Goal: Information Seeking & Learning: Learn about a topic

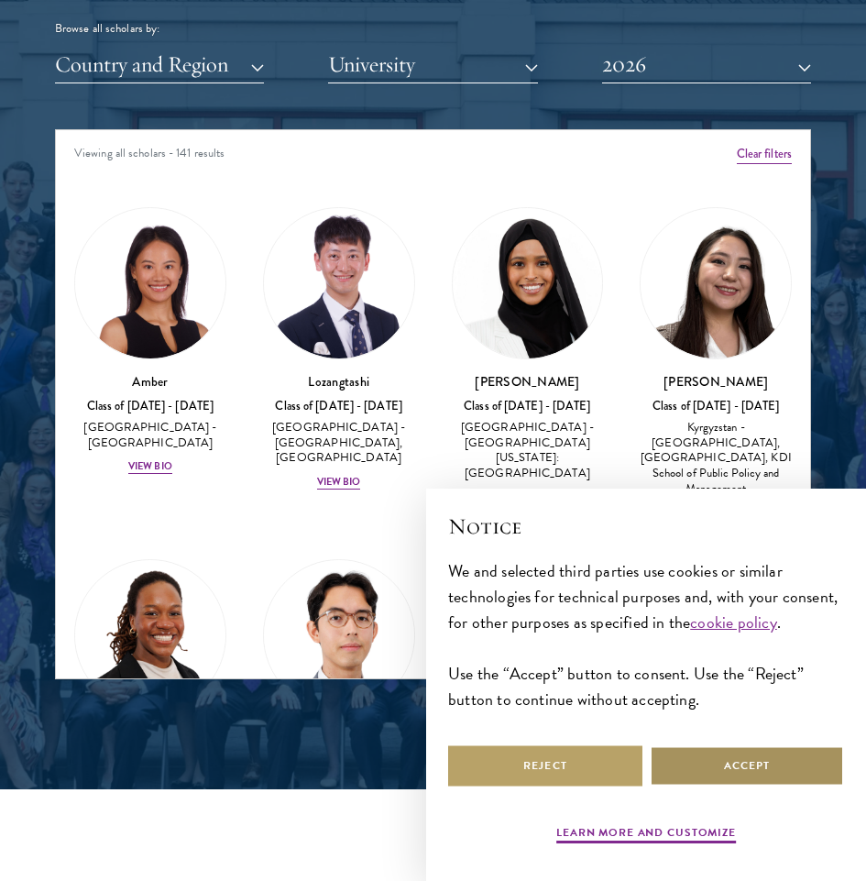
click at [726, 764] on button "Accept" at bounding box center [747, 765] width 194 height 41
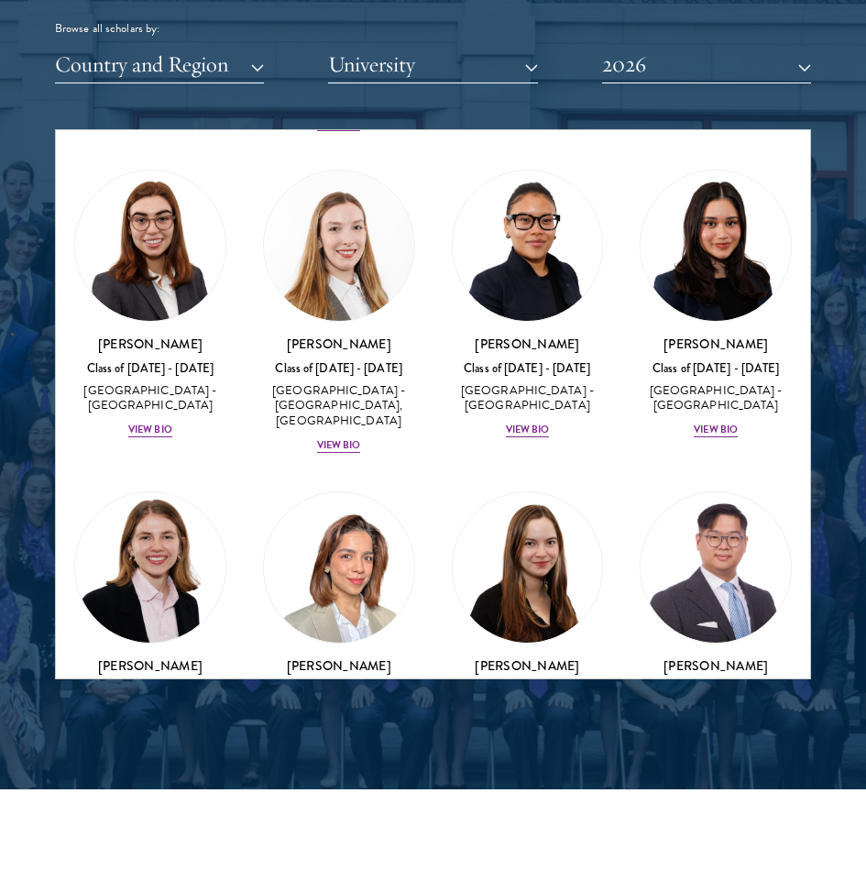
scroll to position [3993, 0]
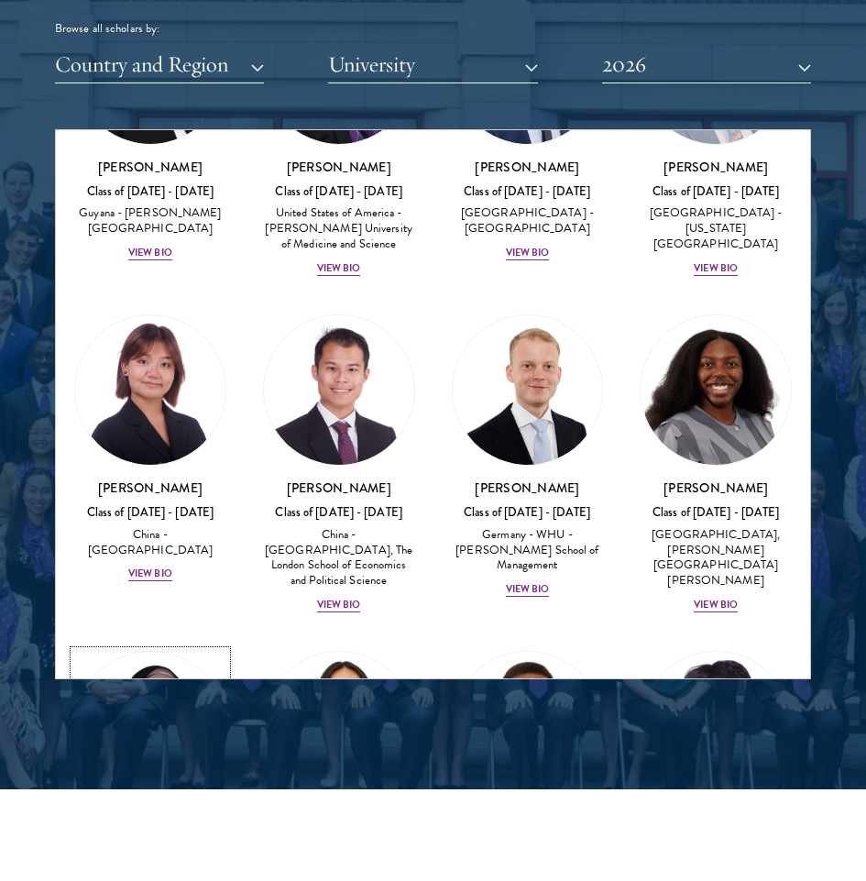
click at [157, 816] on div "Bree Javed Class of [DATE] - [DATE] [GEOGRAPHIC_DATA] - [GEOGRAPHIC_DATA] View …" at bounding box center [150, 868] width 152 height 104
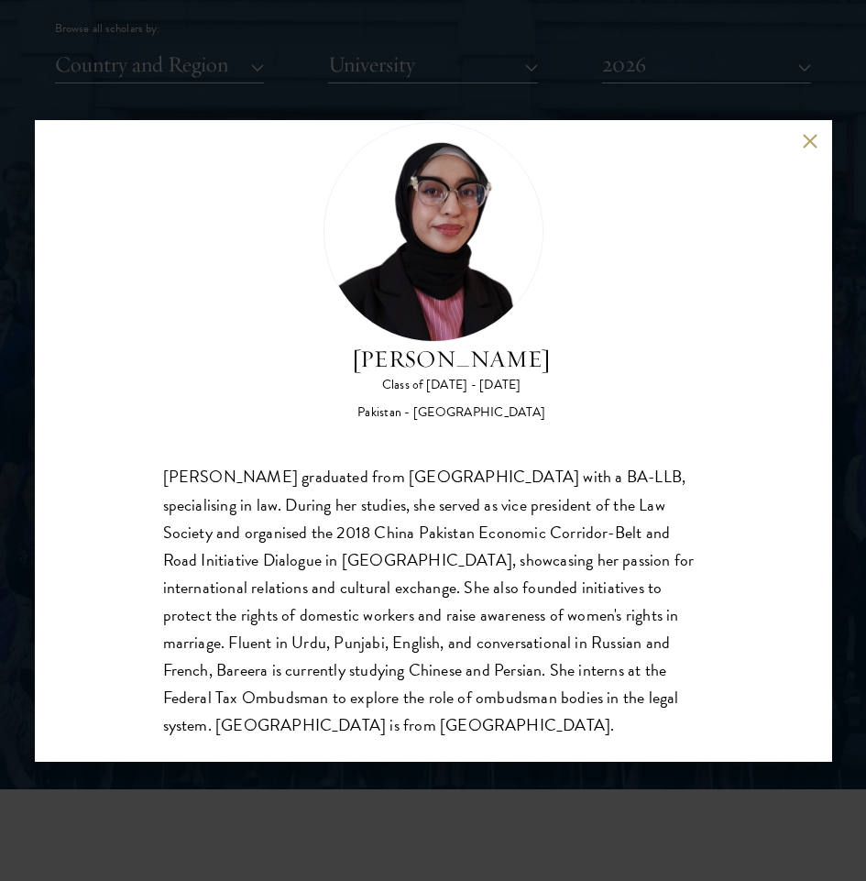
scroll to position [58, 0]
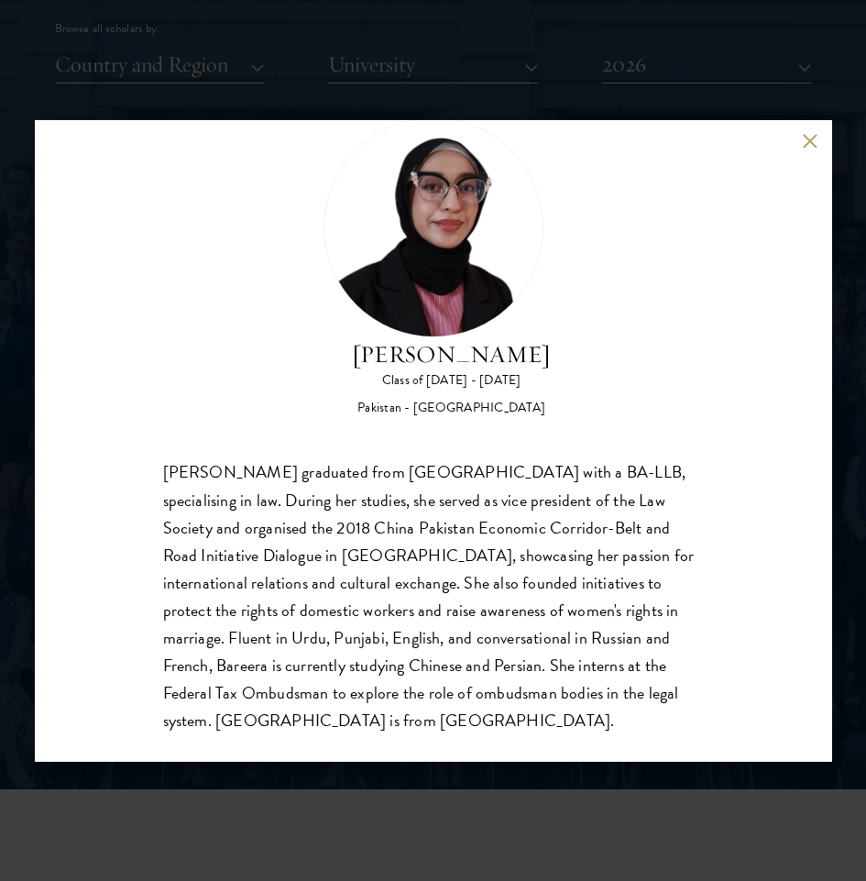
click at [805, 140] on button at bounding box center [811, 142] width 16 height 16
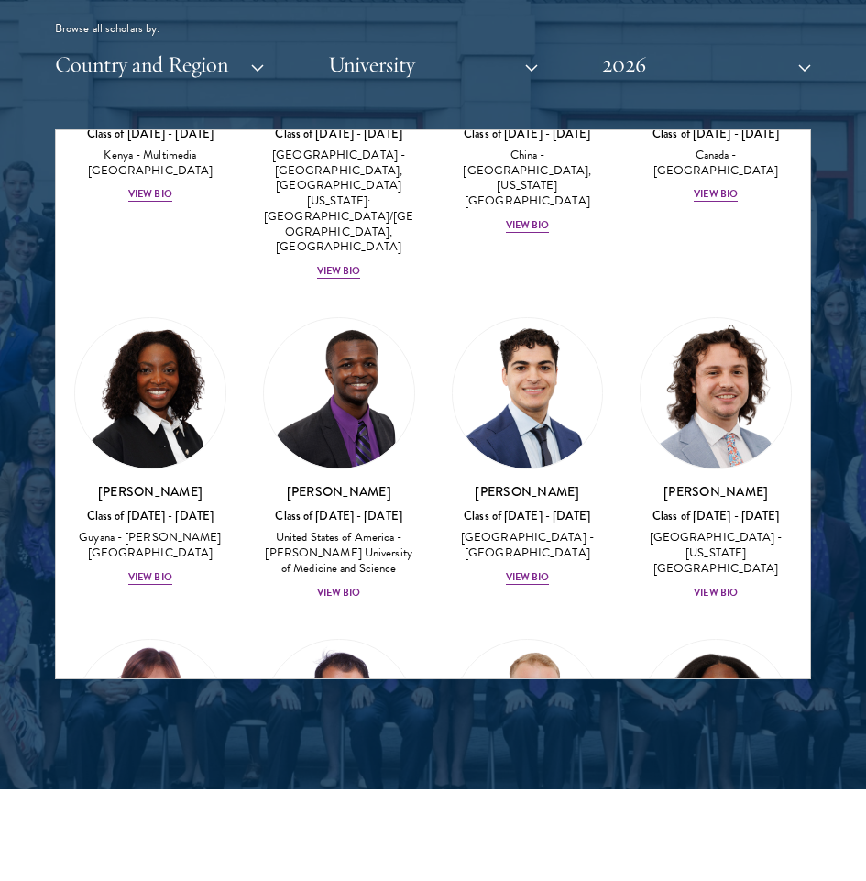
scroll to position [3626, 0]
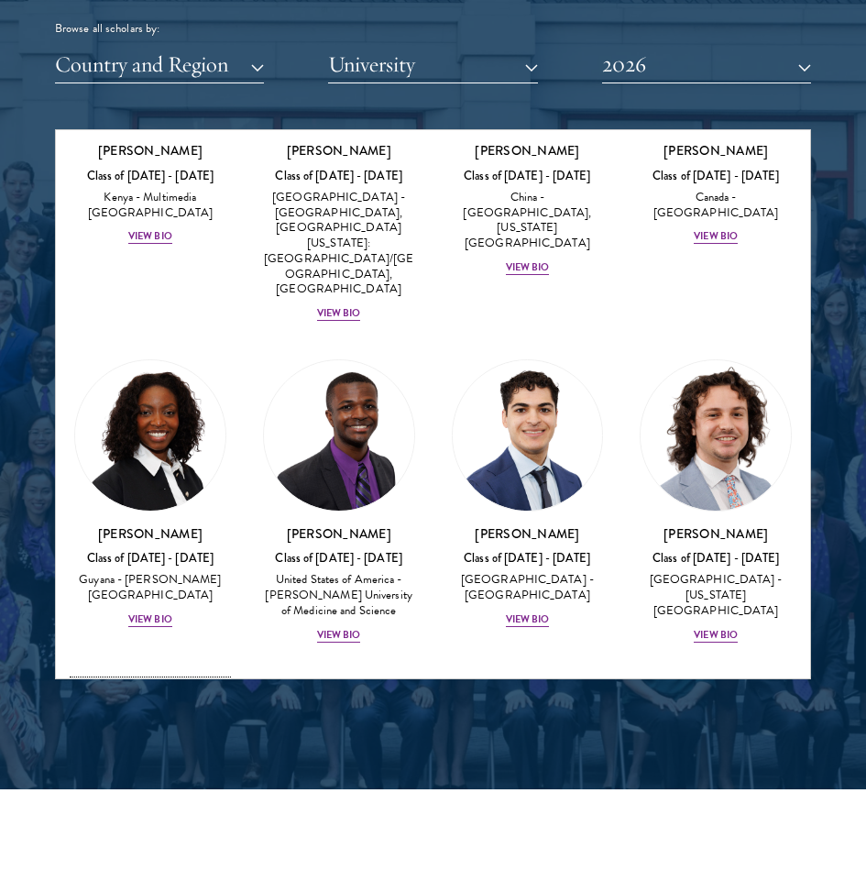
click at [164, 872] on div "Class of [DATE] - [DATE]" at bounding box center [150, 880] width 152 height 16
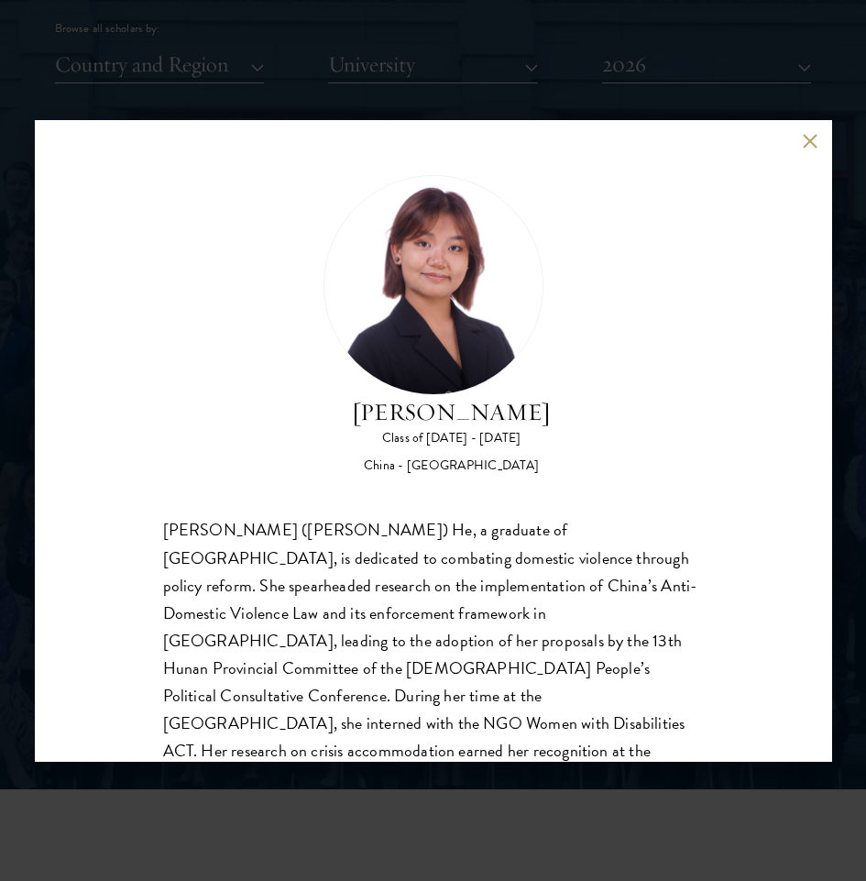
click at [813, 134] on button at bounding box center [811, 142] width 16 height 16
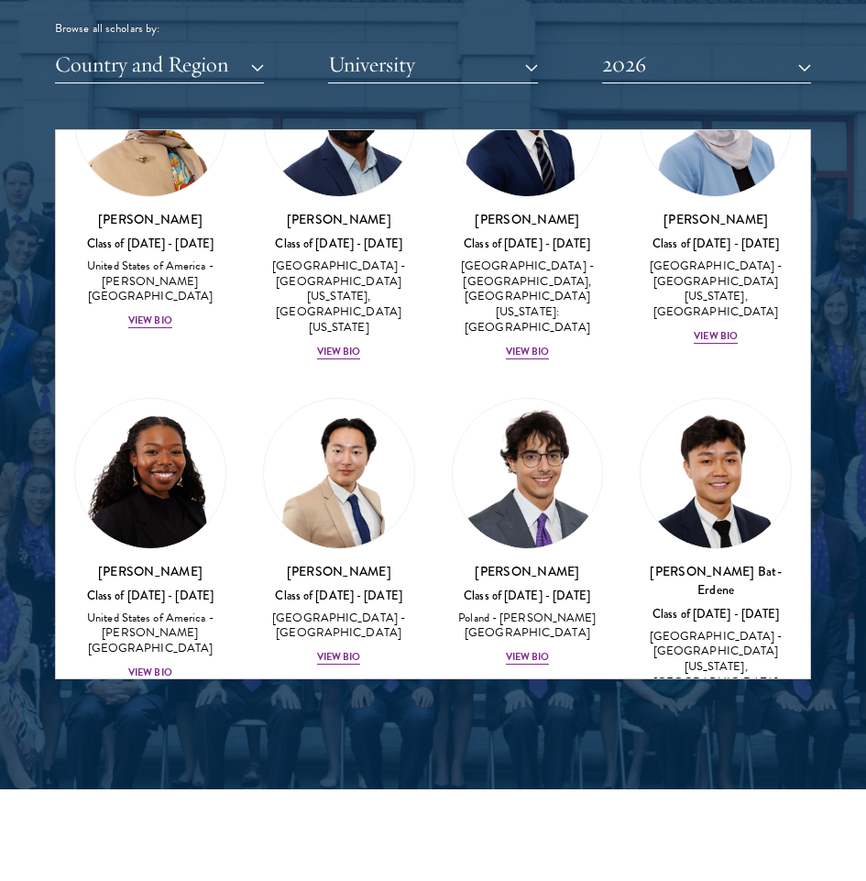
scroll to position [1170, 0]
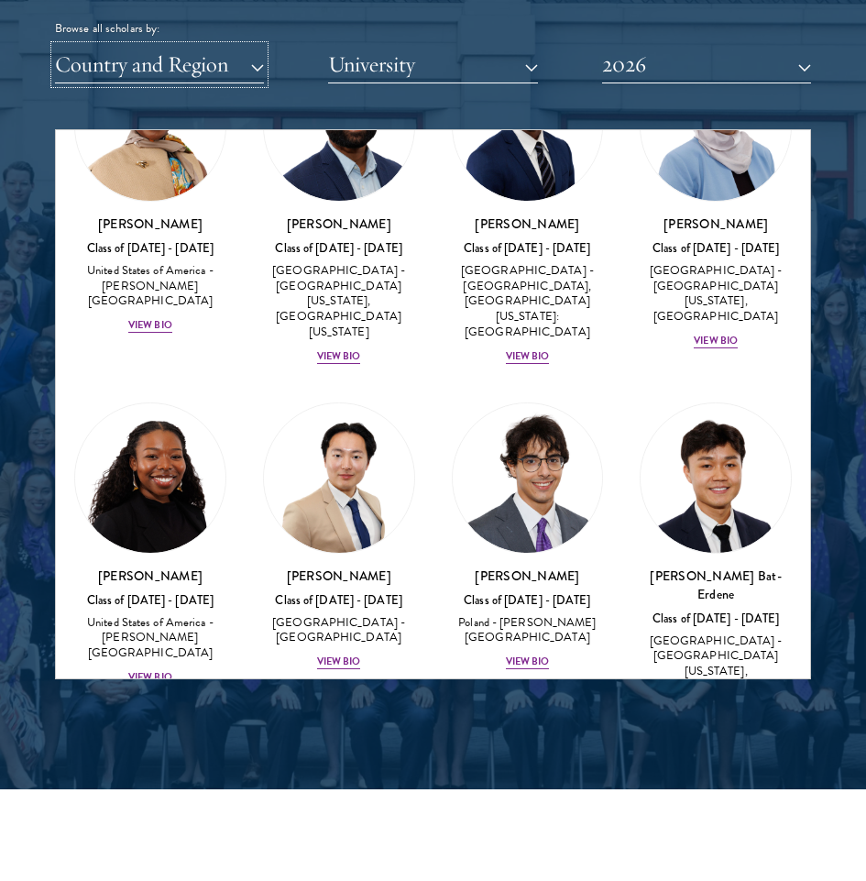
click at [243, 60] on button "Country and Region" at bounding box center [159, 65] width 209 height 38
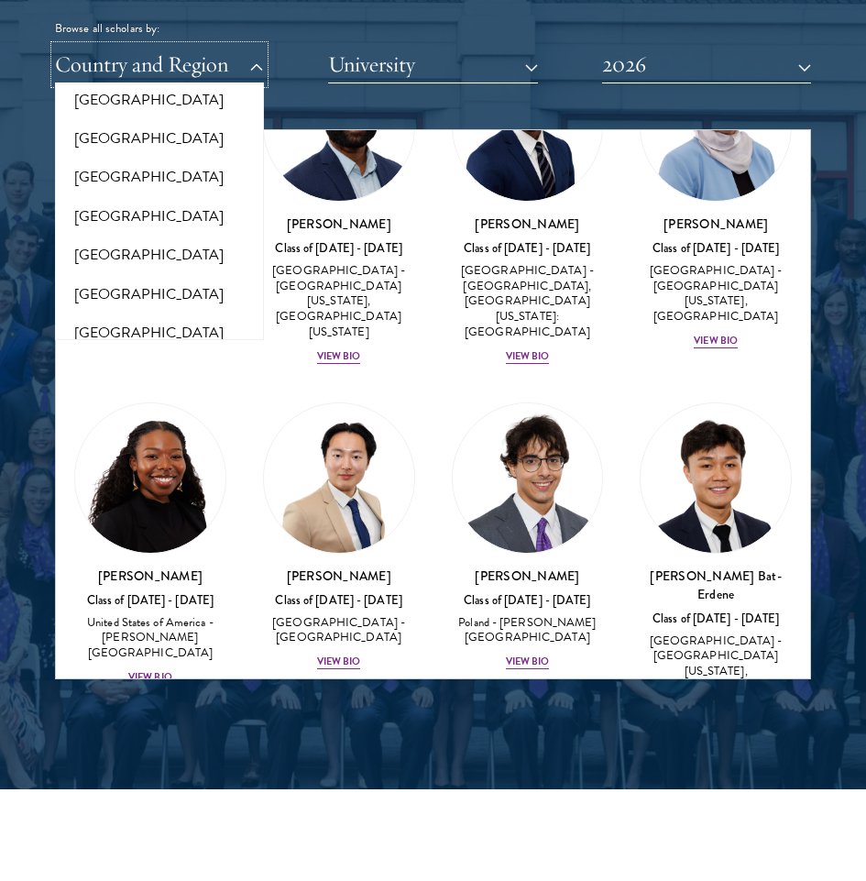
scroll to position [2031, 0]
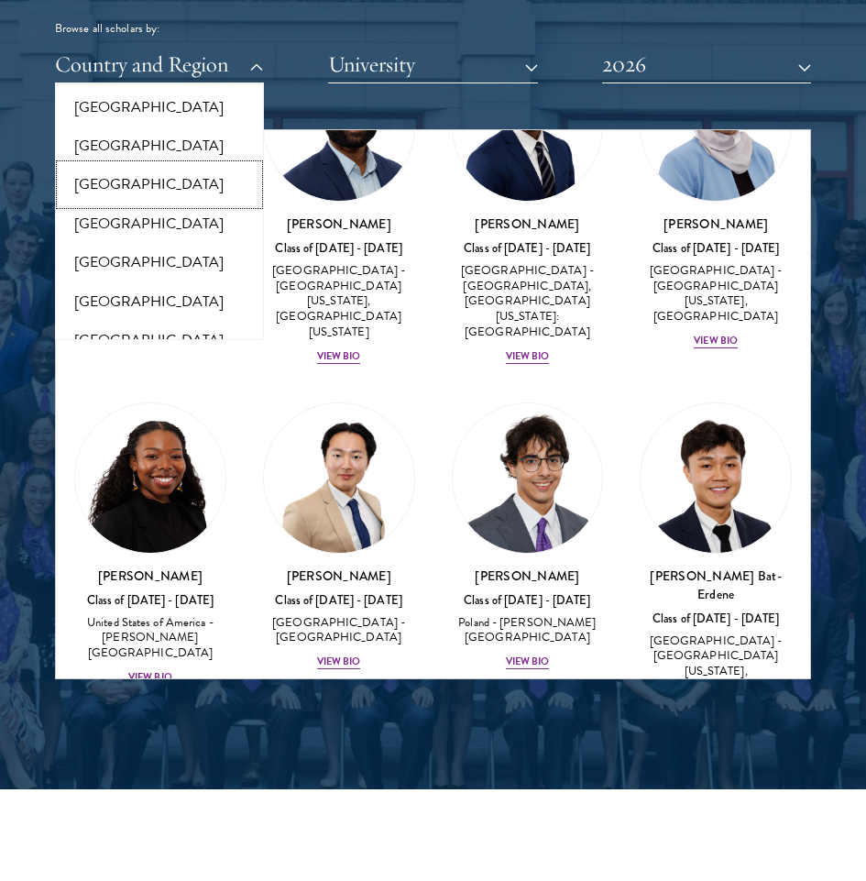
click at [129, 178] on button "[GEOGRAPHIC_DATA]" at bounding box center [159, 184] width 198 height 38
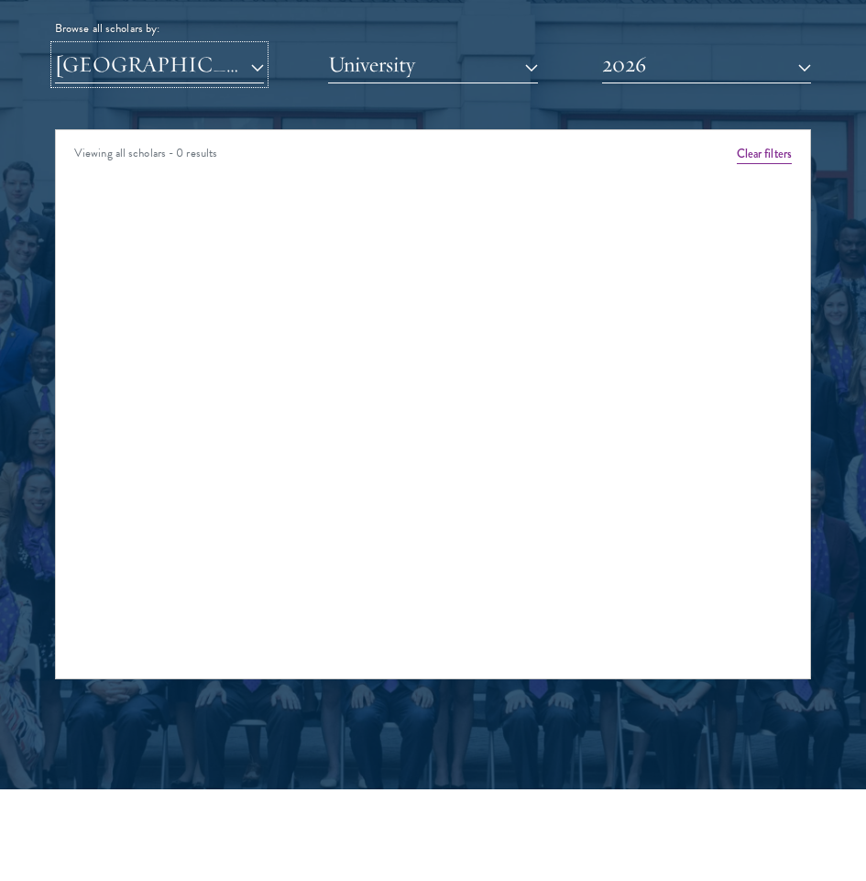
click at [203, 66] on button "[GEOGRAPHIC_DATA]" at bounding box center [159, 65] width 209 height 38
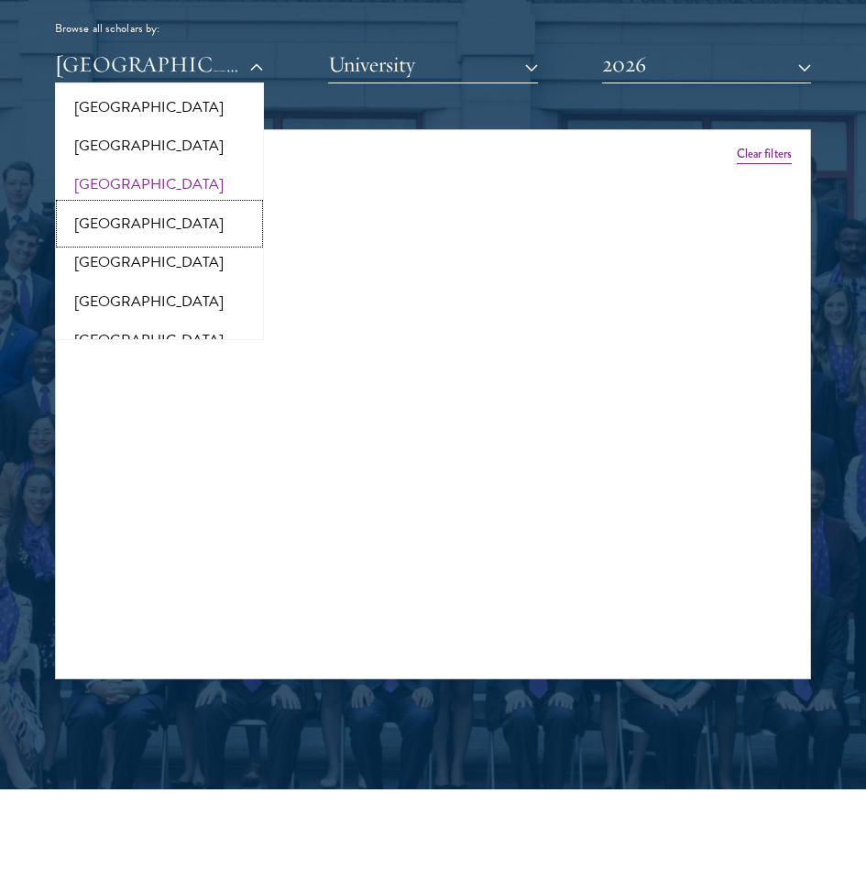
click at [129, 225] on button "[GEOGRAPHIC_DATA]" at bounding box center [159, 223] width 198 height 38
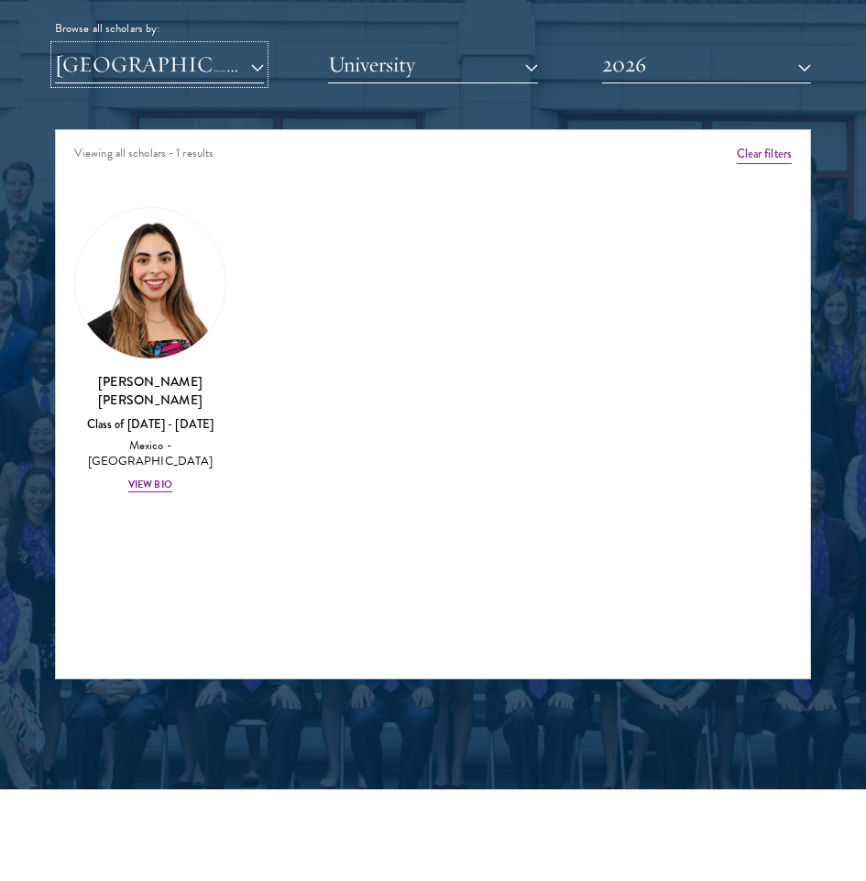
click at [248, 62] on button "[GEOGRAPHIC_DATA]" at bounding box center [159, 65] width 209 height 38
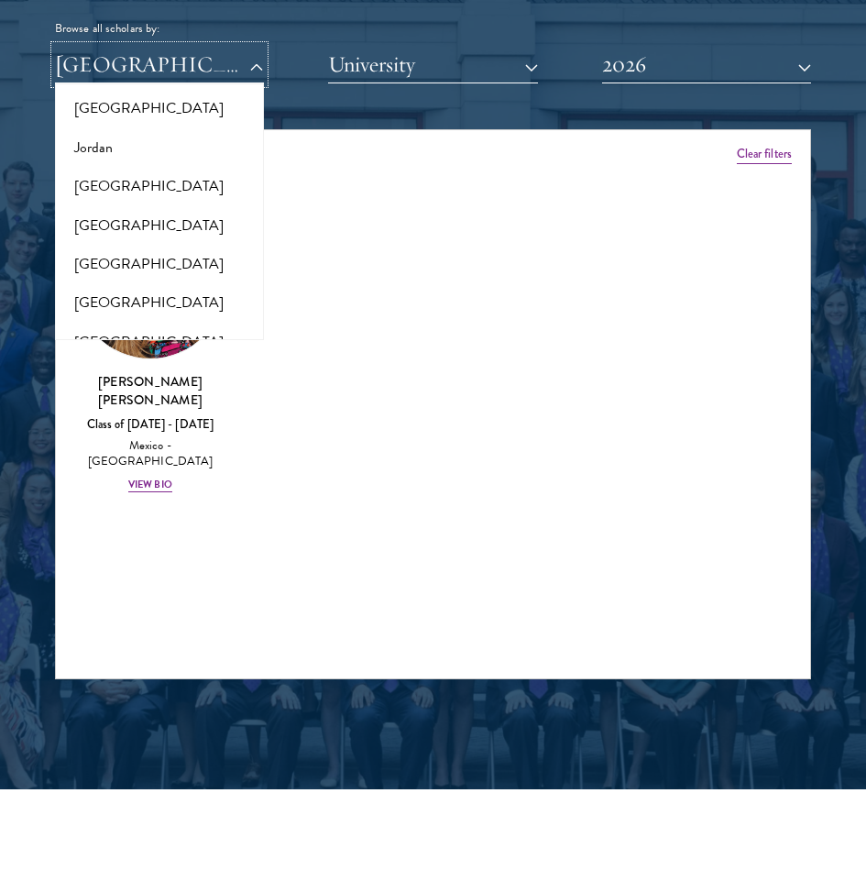
scroll to position [1664, 0]
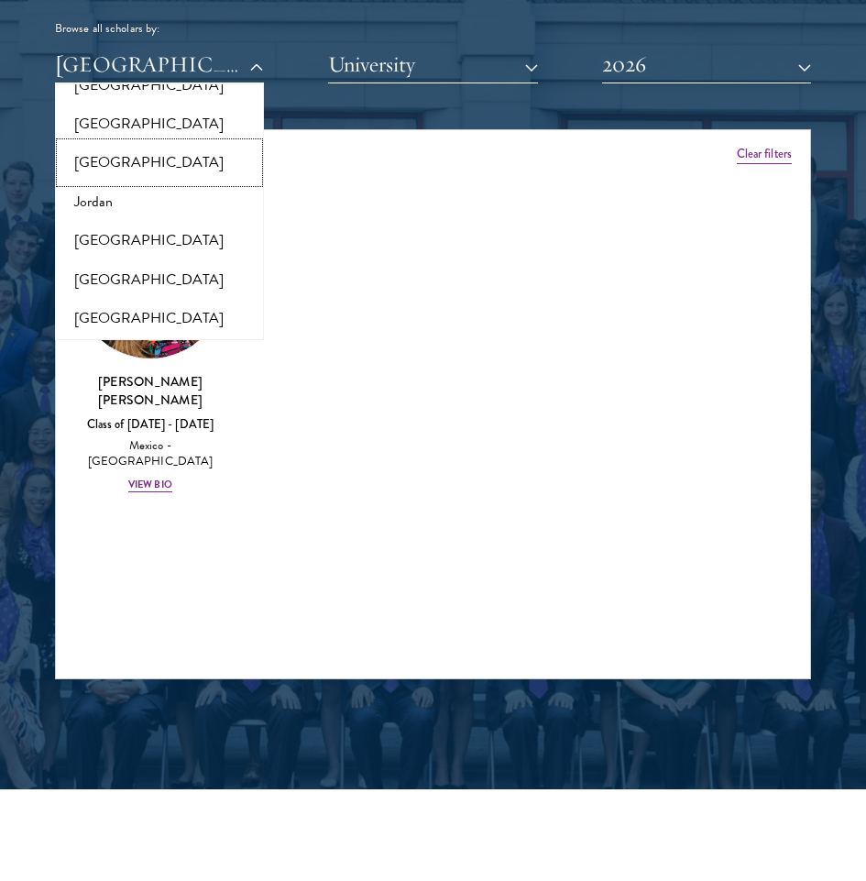
click at [105, 167] on button "[GEOGRAPHIC_DATA]" at bounding box center [159, 162] width 198 height 38
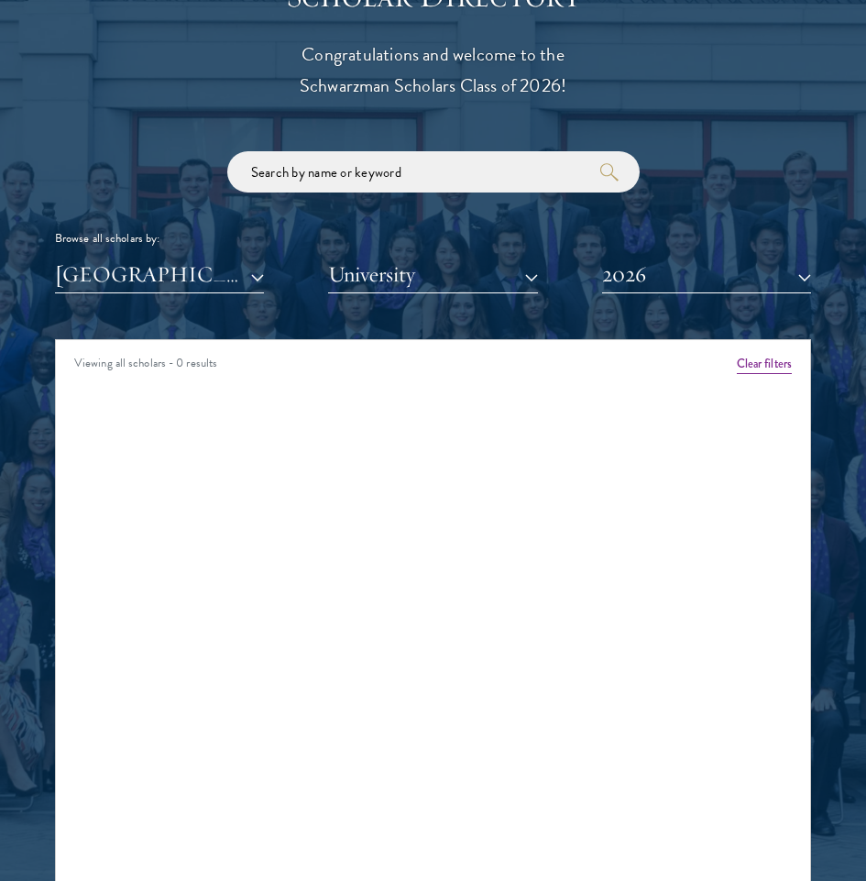
scroll to position [2108, 0]
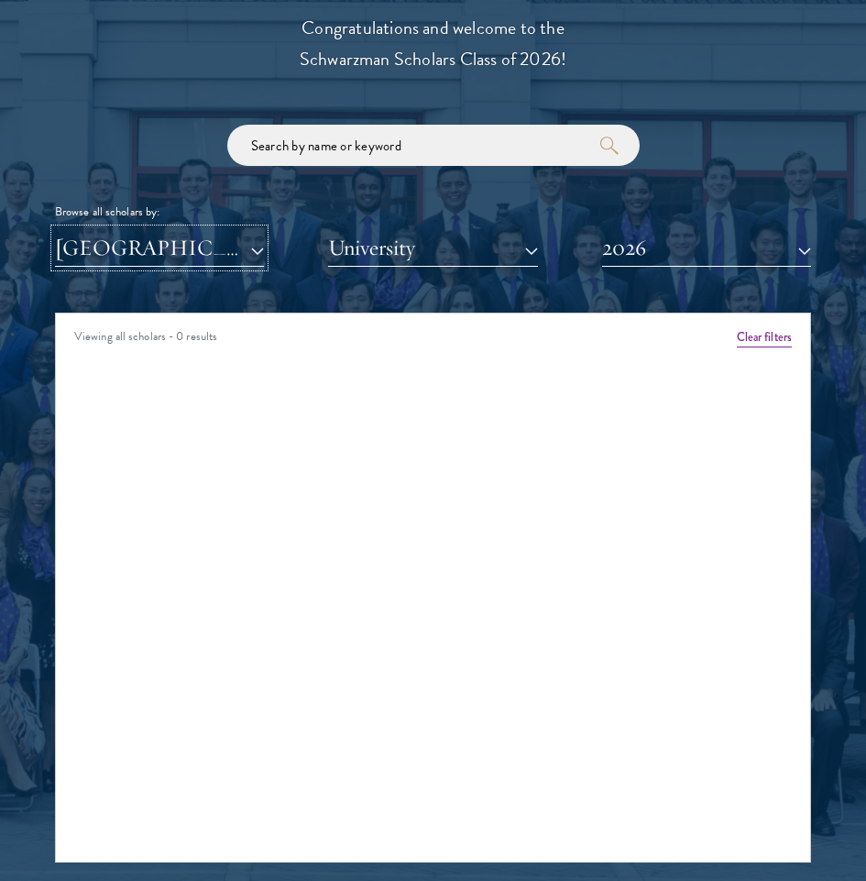
click at [233, 251] on button "[GEOGRAPHIC_DATA]" at bounding box center [159, 248] width 209 height 38
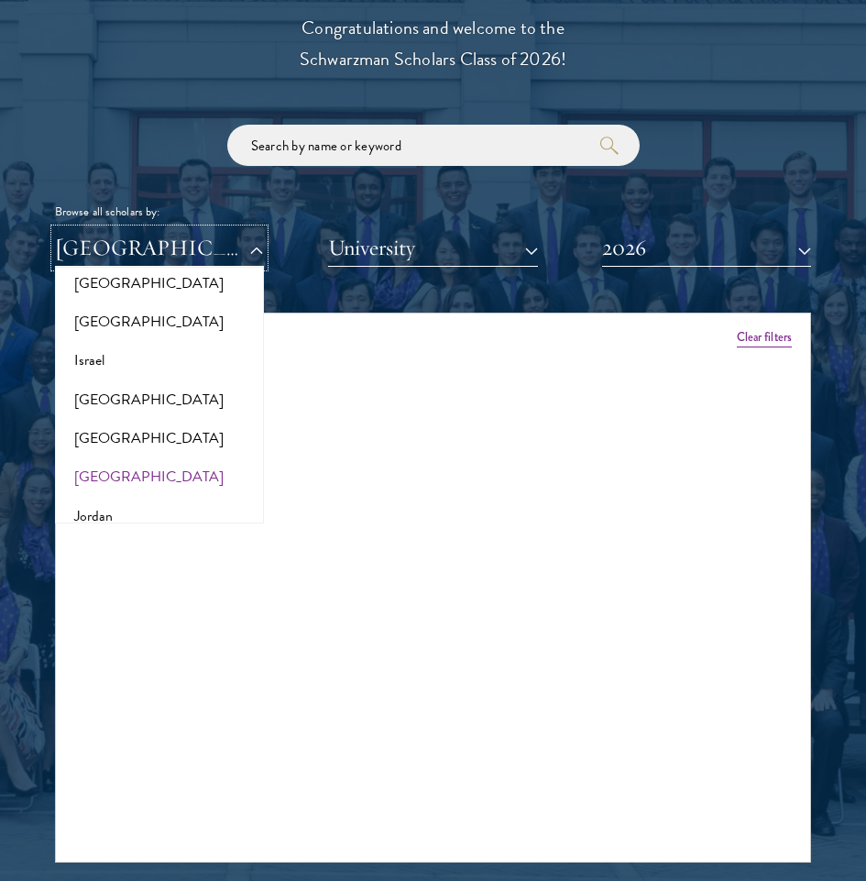
scroll to position [1481, 0]
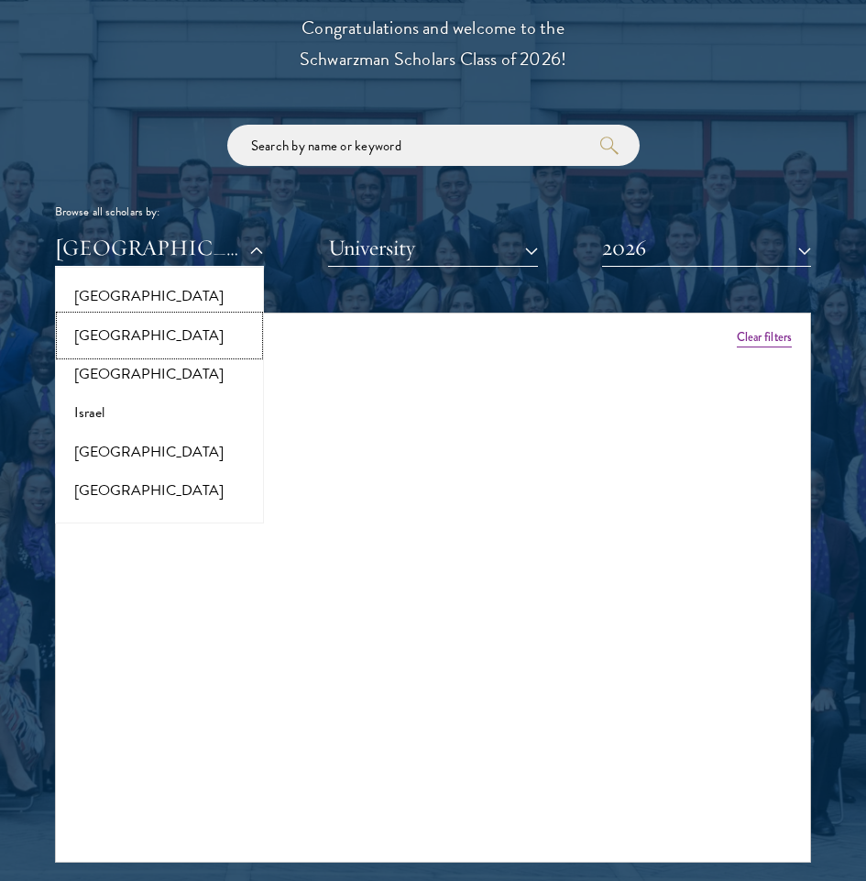
click at [104, 347] on button "[GEOGRAPHIC_DATA]" at bounding box center [159, 335] width 198 height 38
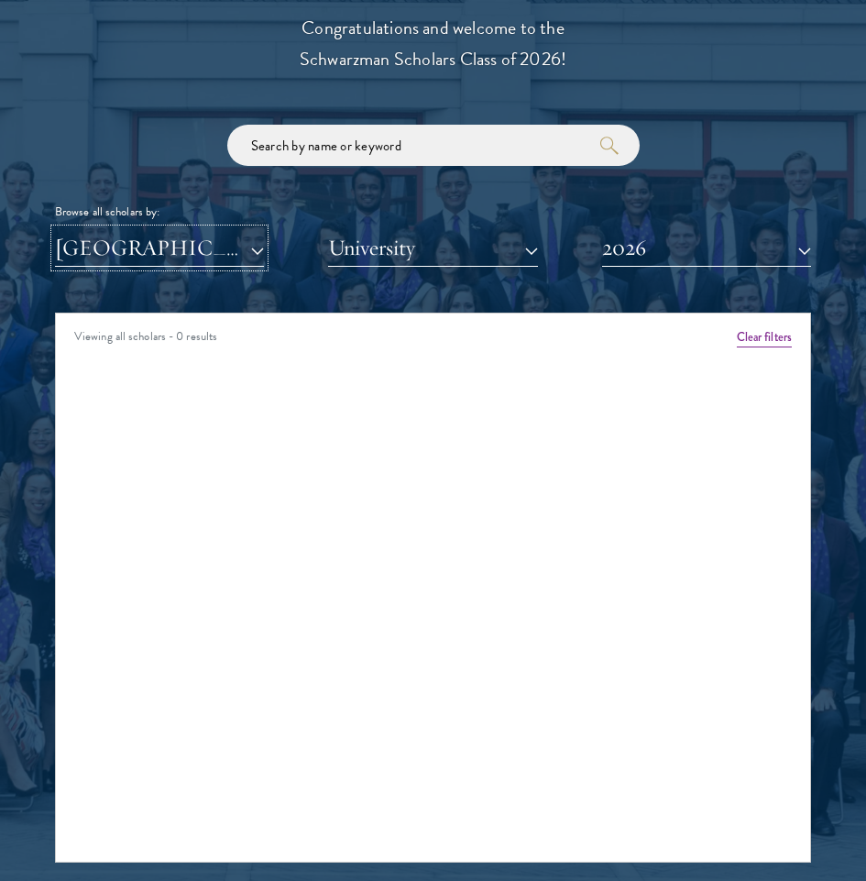
click at [203, 260] on button "[GEOGRAPHIC_DATA]" at bounding box center [159, 248] width 209 height 38
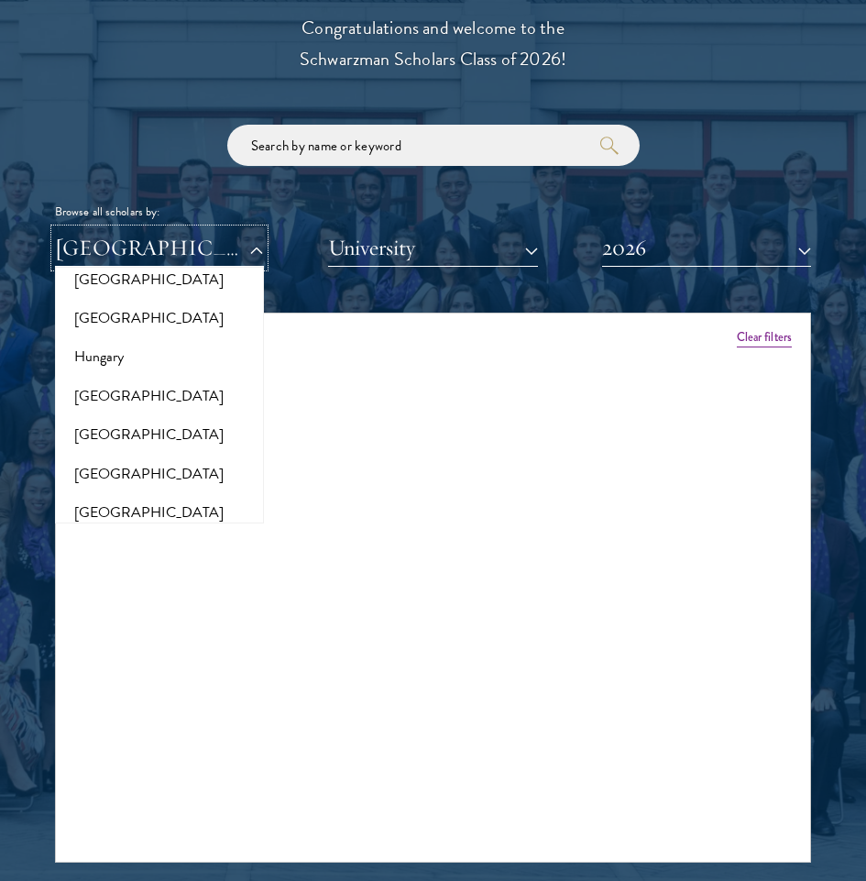
scroll to position [1390, 0]
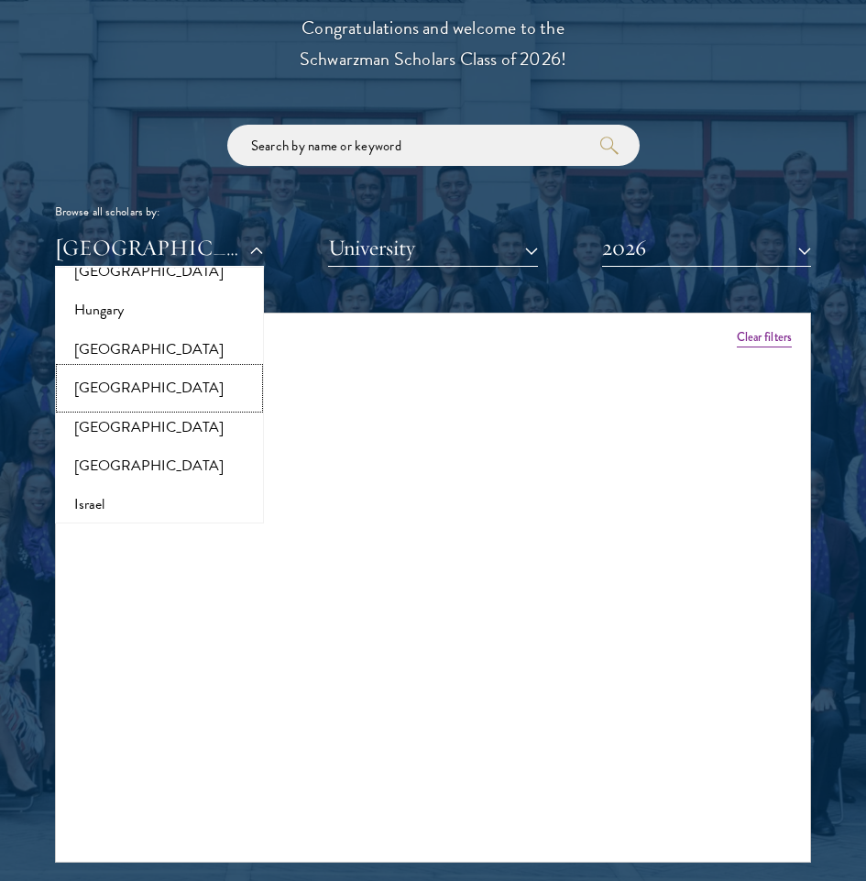
click at [147, 382] on button "[GEOGRAPHIC_DATA]" at bounding box center [159, 387] width 198 height 38
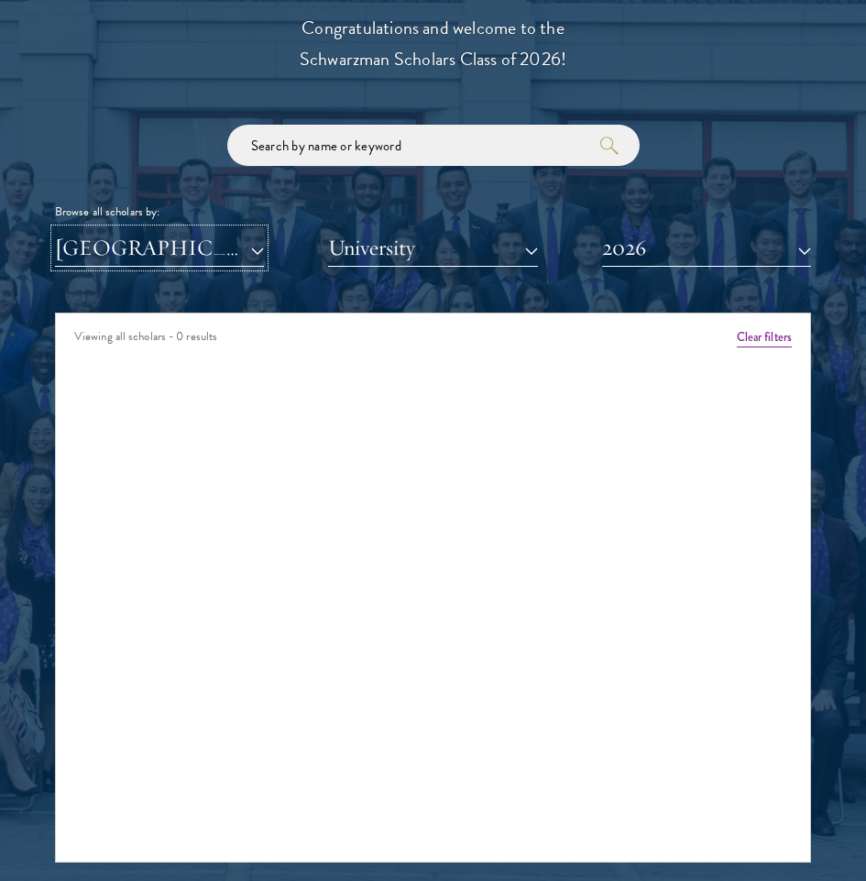
click at [213, 243] on button "[GEOGRAPHIC_DATA]" at bounding box center [159, 248] width 209 height 38
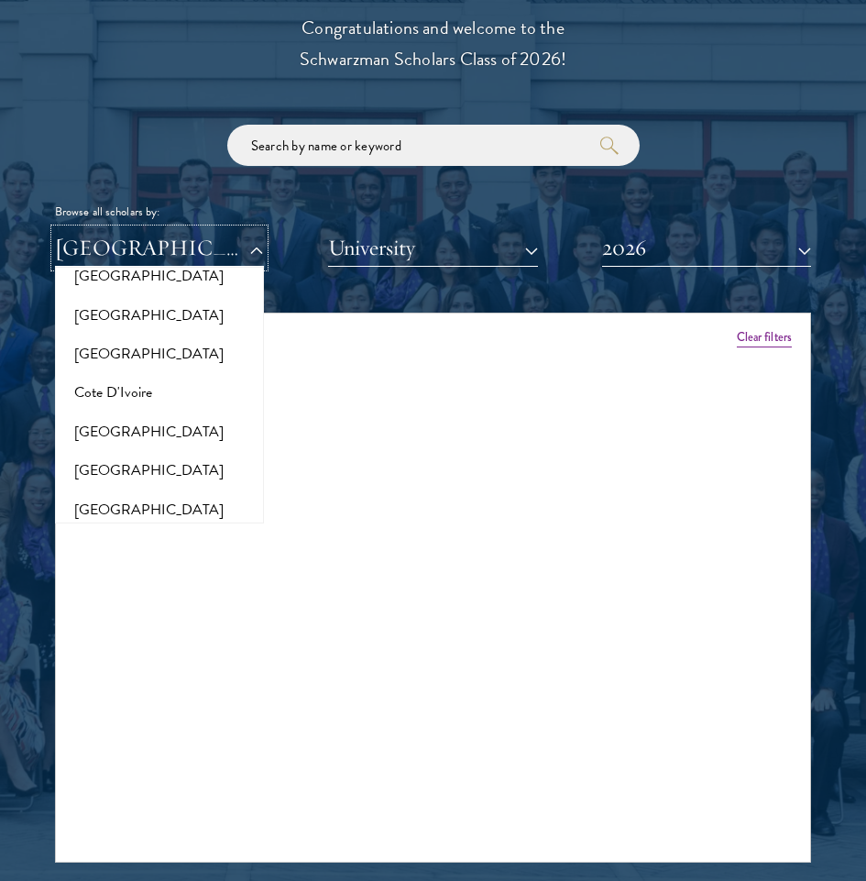
scroll to position [656, 0]
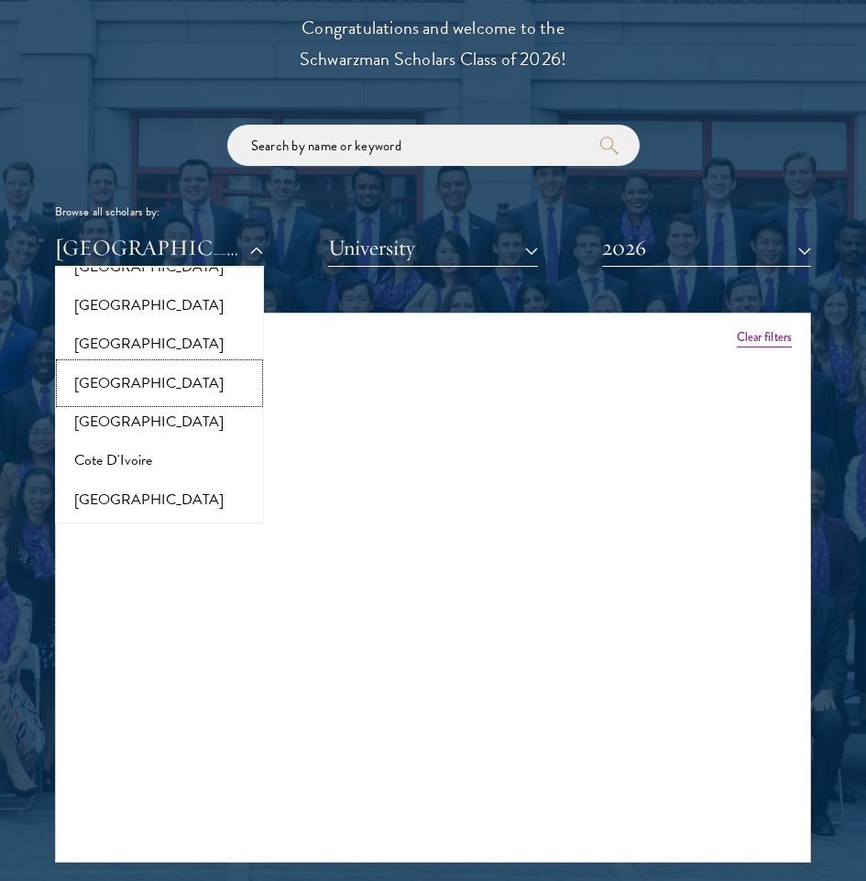
click at [137, 391] on button "[GEOGRAPHIC_DATA]" at bounding box center [159, 383] width 198 height 38
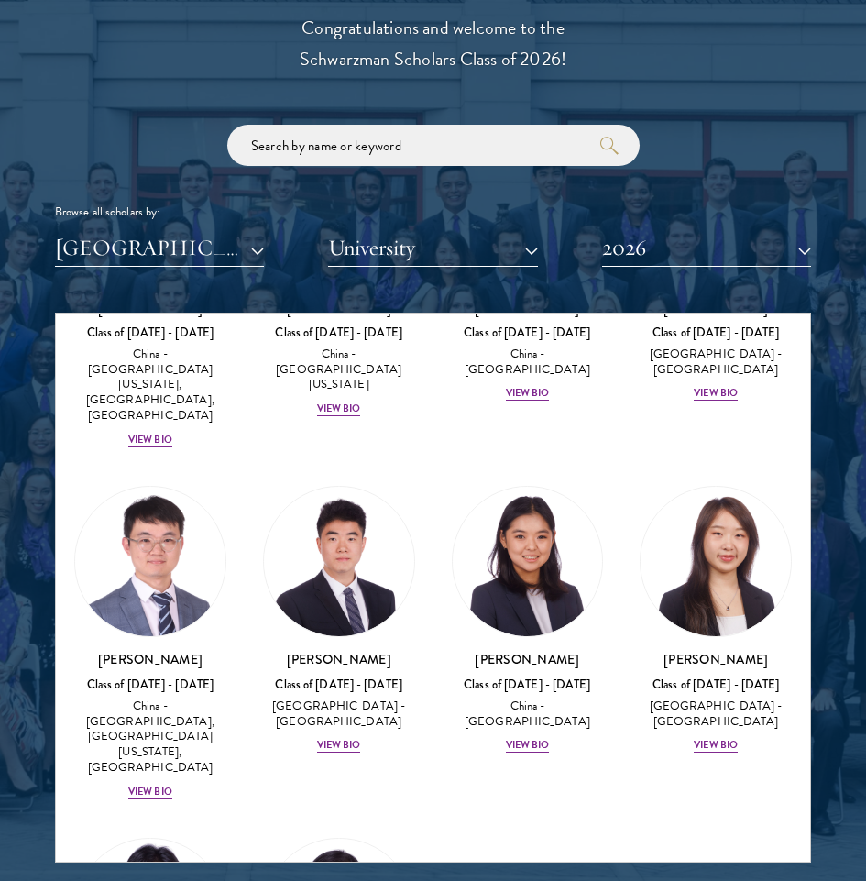
scroll to position [2016, 0]
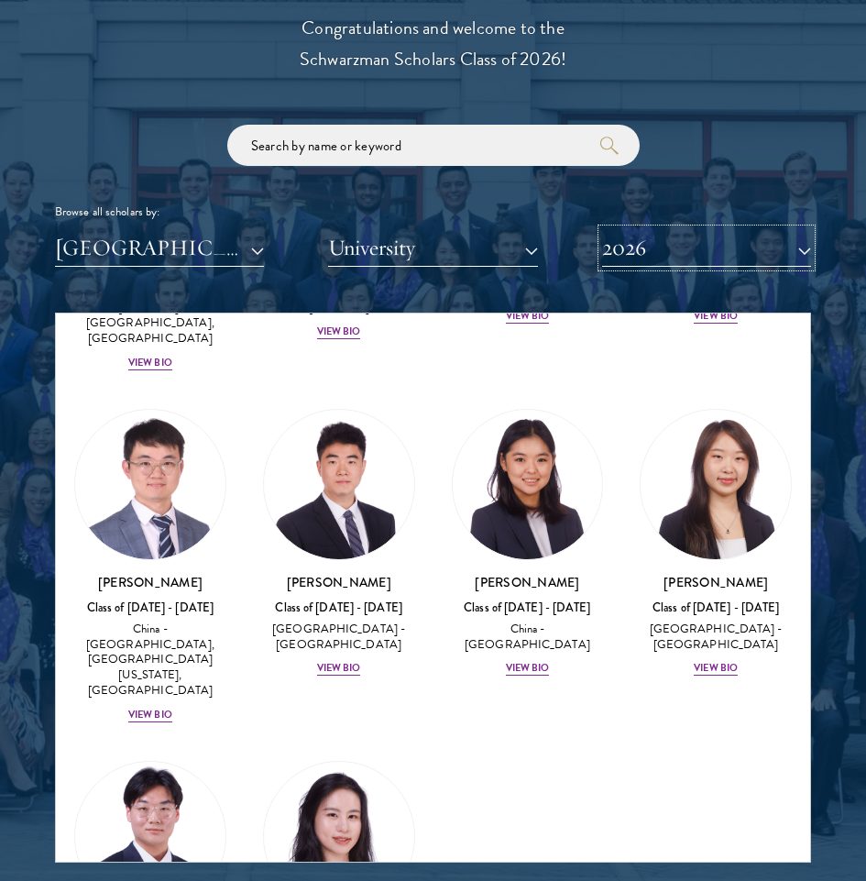
click at [679, 243] on button "2026" at bounding box center [706, 248] width 209 height 38
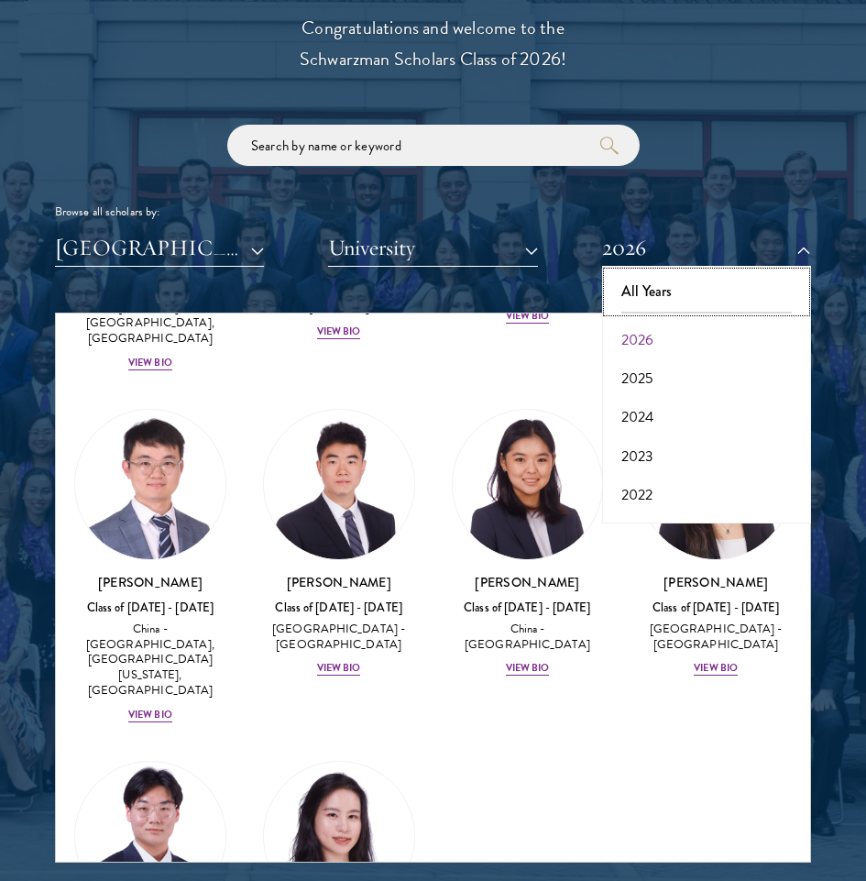
click at [638, 291] on button "All Years" at bounding box center [707, 291] width 198 height 38
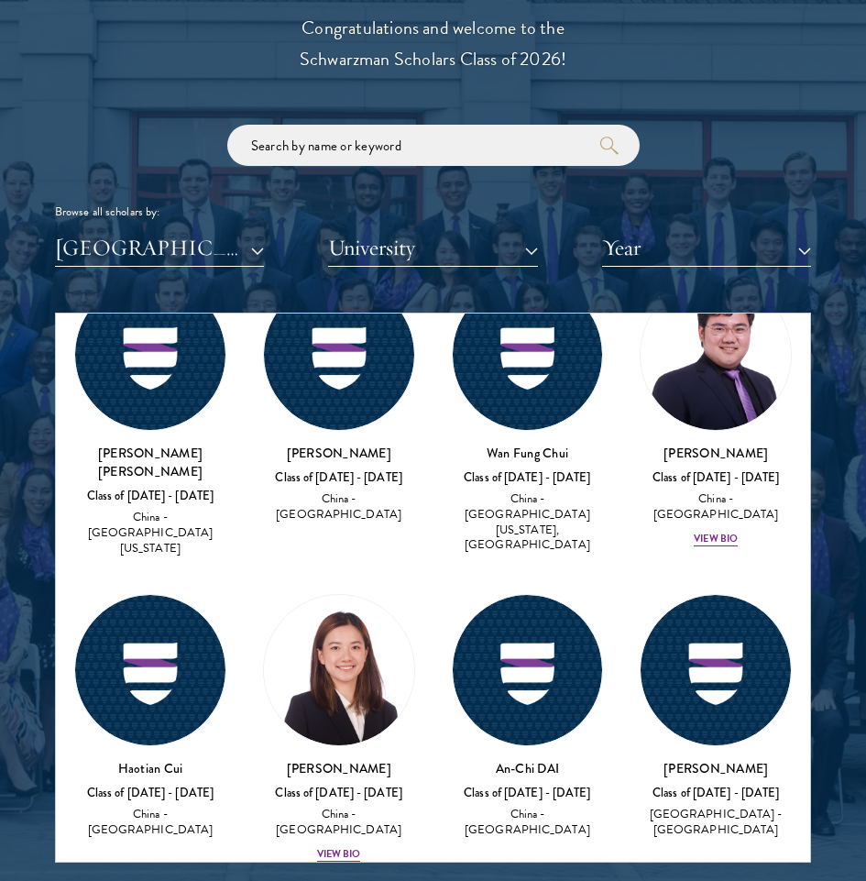
scroll to position [15337, 0]
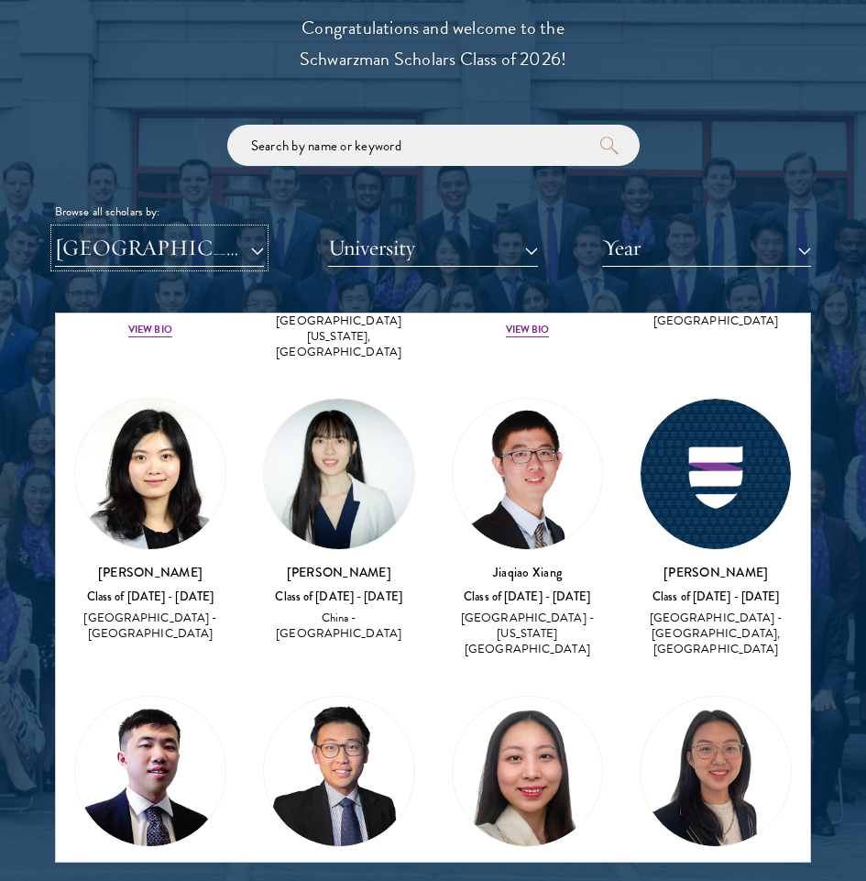
click at [172, 265] on button "[GEOGRAPHIC_DATA]" at bounding box center [159, 248] width 209 height 38
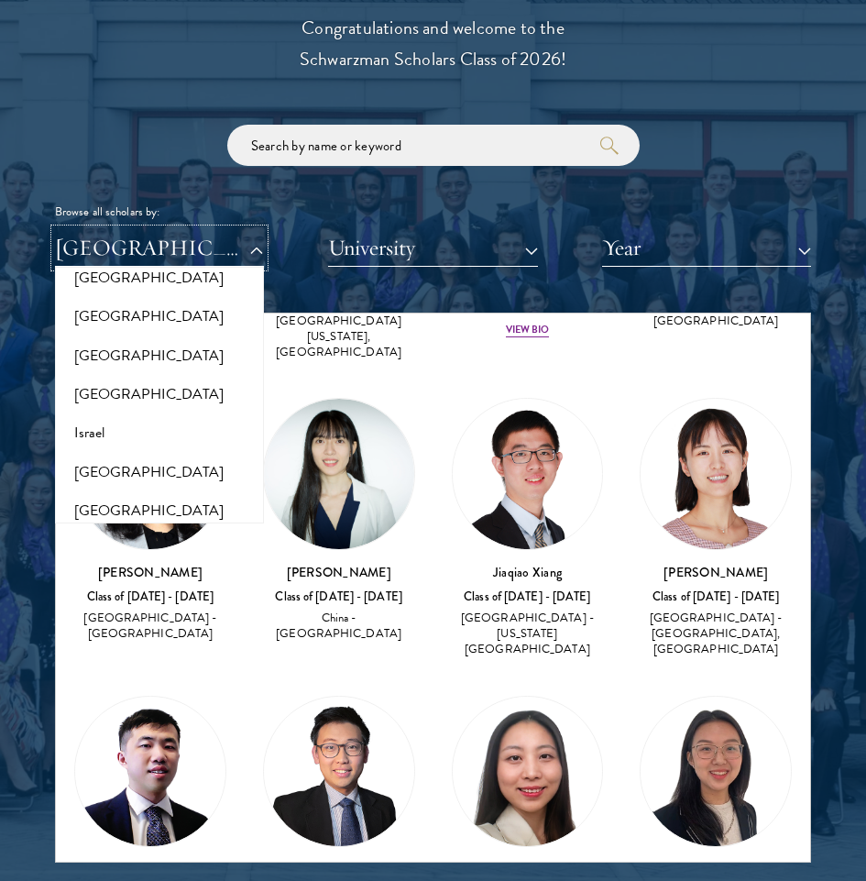
scroll to position [1375, 0]
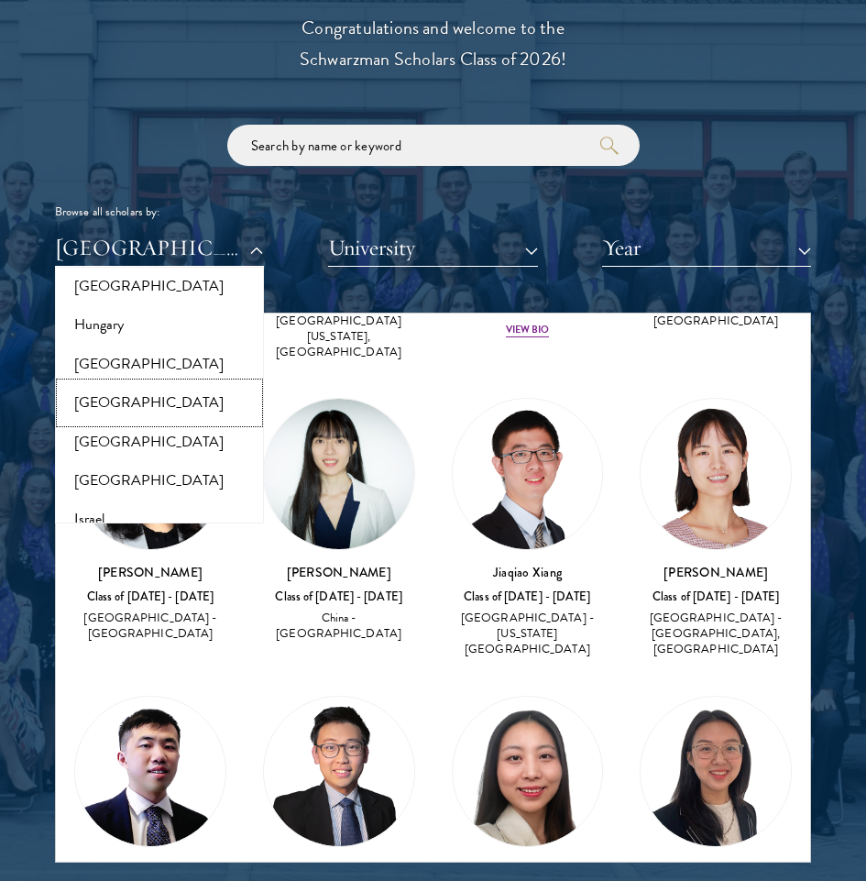
click at [126, 390] on button "[GEOGRAPHIC_DATA]" at bounding box center [159, 402] width 198 height 38
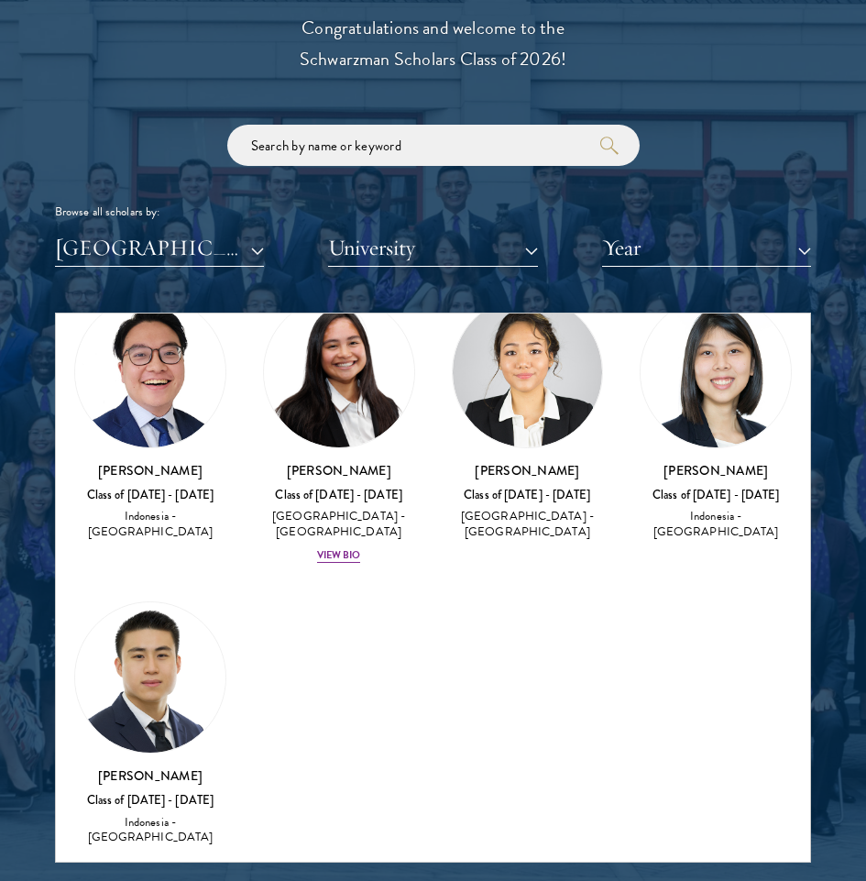
click at [708, 466] on h3 "[PERSON_NAME]" at bounding box center [716, 470] width 152 height 18
click at [710, 497] on div "Class of [DATE] - [DATE]" at bounding box center [716, 496] width 152 height 16
click at [697, 528] on div "Indonesia - [GEOGRAPHIC_DATA]" at bounding box center [716, 524] width 152 height 31
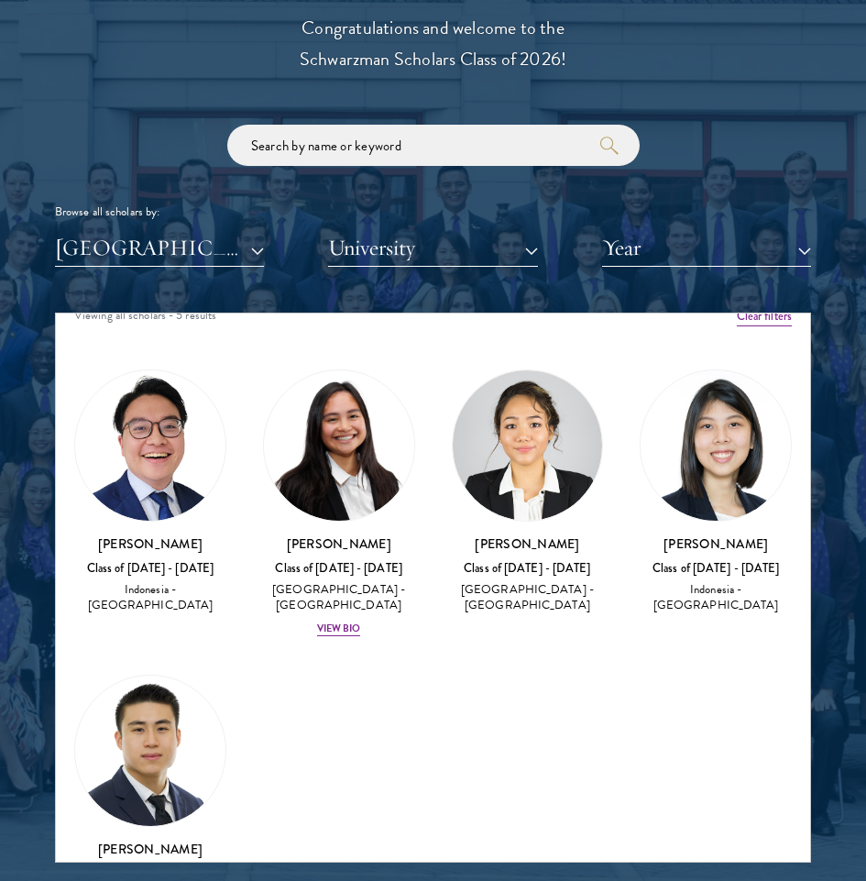
scroll to position [0, 0]
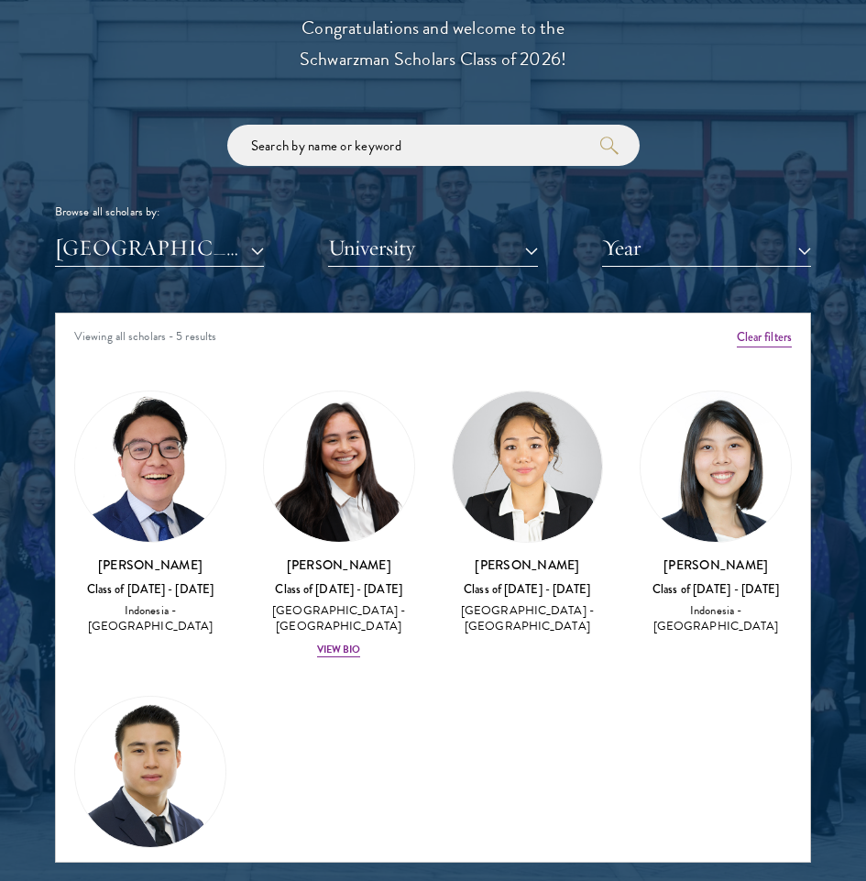
click at [687, 465] on img at bounding box center [716, 466] width 150 height 150
click at [691, 546] on div "[PERSON_NAME] Class of [DATE] - [DATE] Indonesia - [GEOGRAPHIC_DATA]" at bounding box center [716, 513] width 152 height 246
drag, startPoint x: 687, startPoint y: 568, endPoint x: 676, endPoint y: 600, distance: 33.9
click at [681, 585] on div "[PERSON_NAME] Class of [DATE] - [DATE] Indonesia - [GEOGRAPHIC_DATA]" at bounding box center [716, 595] width 152 height 81
click at [676, 604] on div "Indonesia - [GEOGRAPHIC_DATA]" at bounding box center [716, 618] width 152 height 31
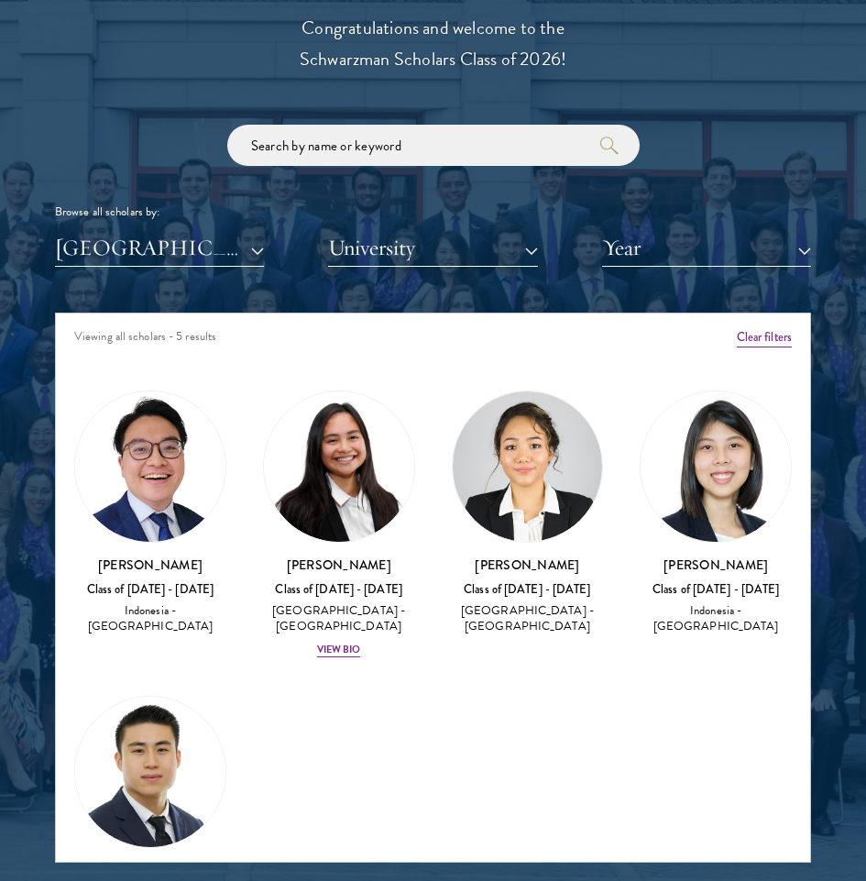
click at [707, 614] on div "Indonesia - [GEOGRAPHIC_DATA]" at bounding box center [716, 618] width 152 height 31
drag, startPoint x: 737, startPoint y: 625, endPoint x: 649, endPoint y: 584, distance: 97.2
click at [649, 585] on div "[PERSON_NAME] Class of [DATE] - [DATE] Indonesia - [GEOGRAPHIC_DATA]" at bounding box center [716, 595] width 152 height 81
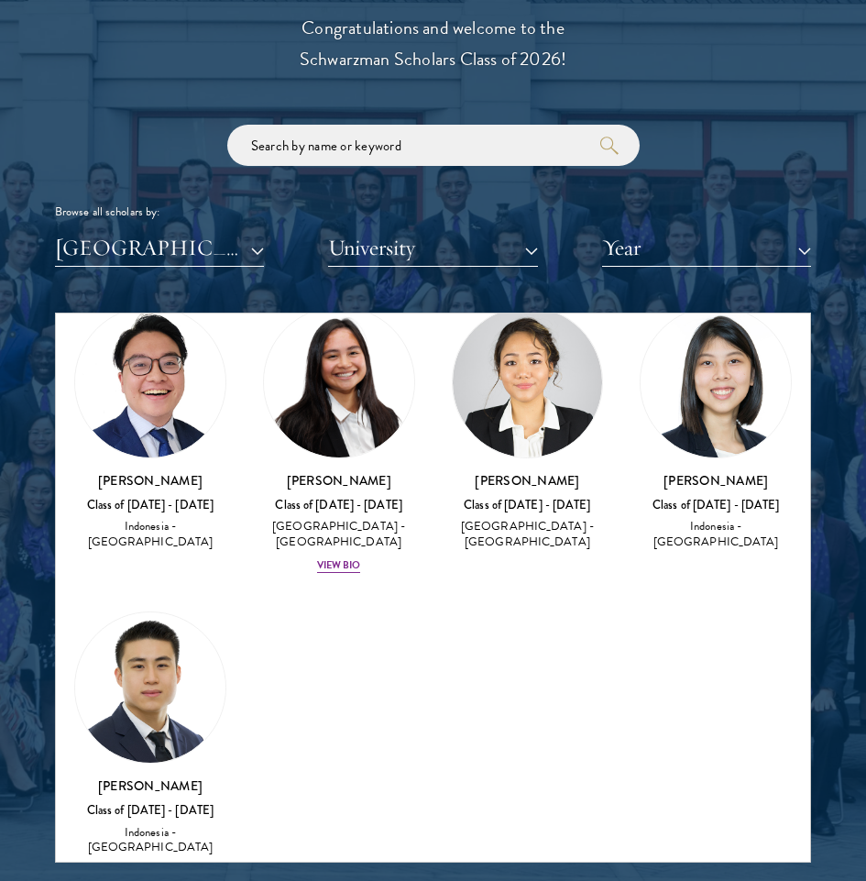
scroll to position [92, 0]
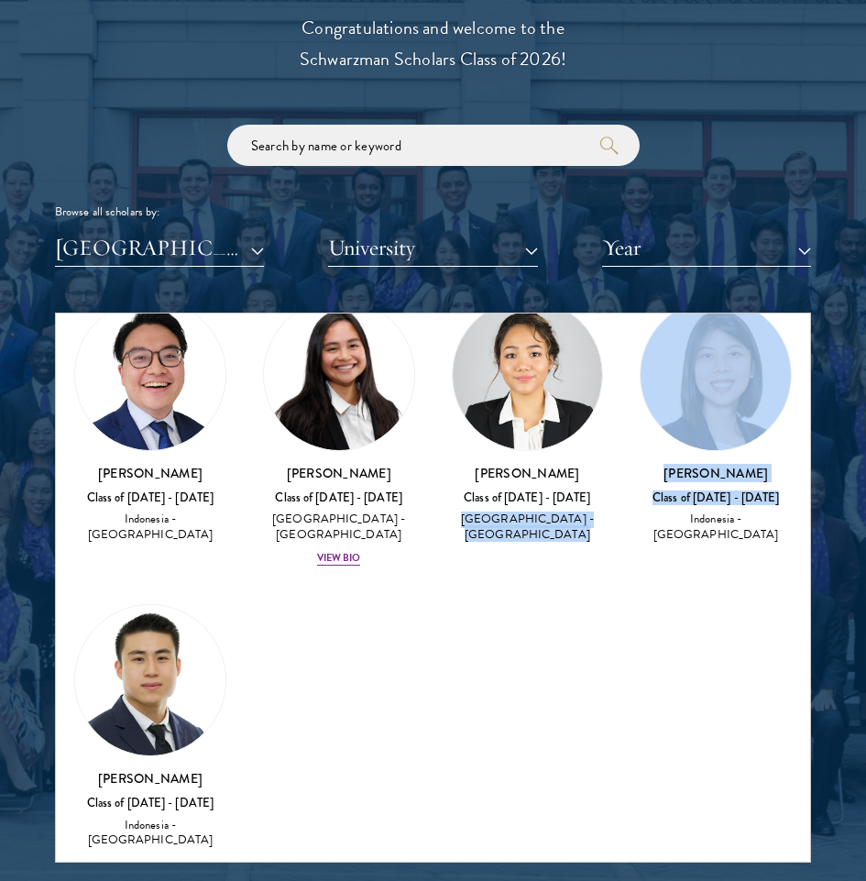
drag, startPoint x: 434, startPoint y: 510, endPoint x: 616, endPoint y: 511, distance: 181.5
click at [616, 511] on div "Amber Class of [DATE] - [DATE] [GEOGRAPHIC_DATA] - [GEOGRAPHIC_DATA] View Bio C…" at bounding box center [433, 579] width 754 height 613
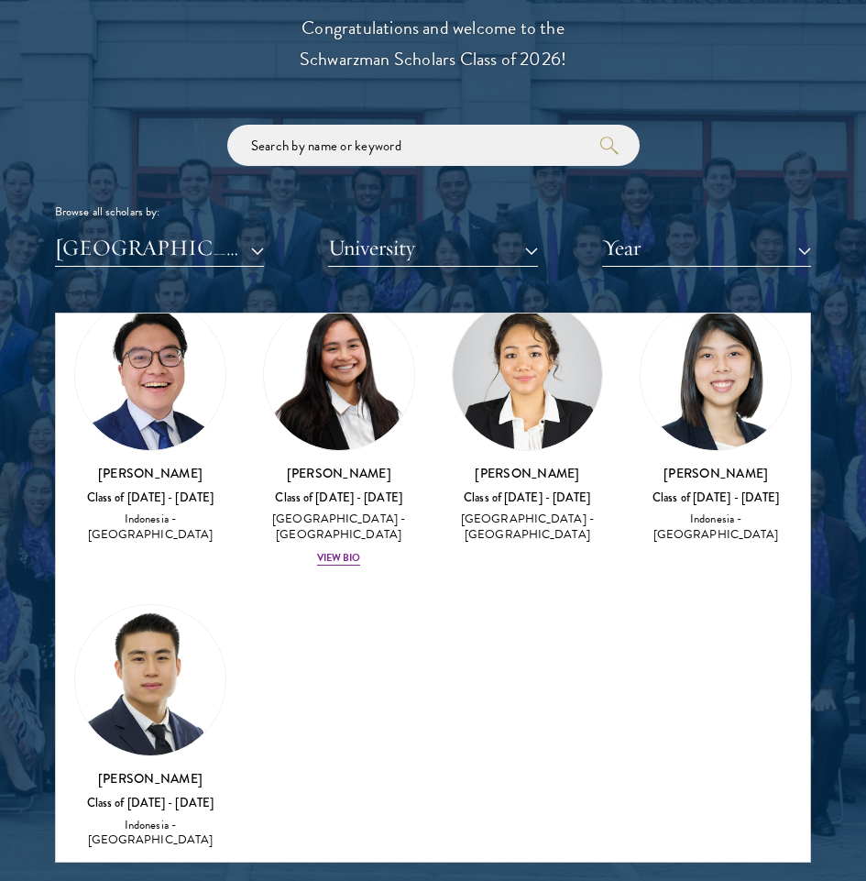
click at [606, 597] on div "Amber Class of [DATE] - [DATE] [GEOGRAPHIC_DATA] - [GEOGRAPHIC_DATA] View Bio C…" at bounding box center [433, 579] width 754 height 613
click at [217, 258] on button "[GEOGRAPHIC_DATA]" at bounding box center [159, 248] width 209 height 38
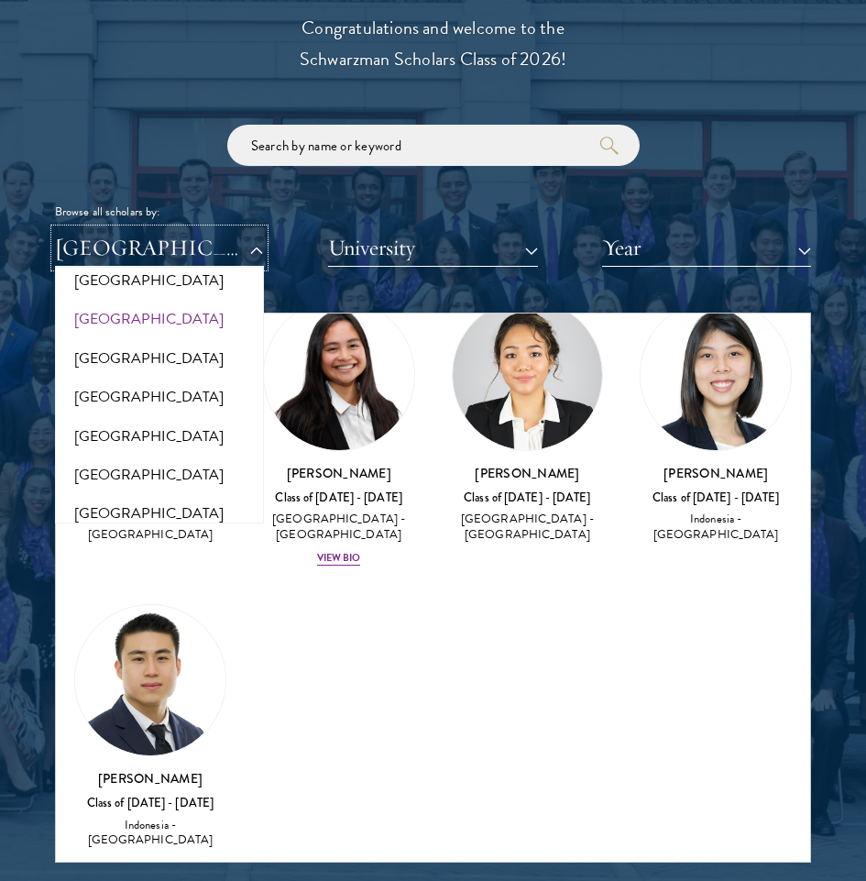
scroll to position [2108, 0]
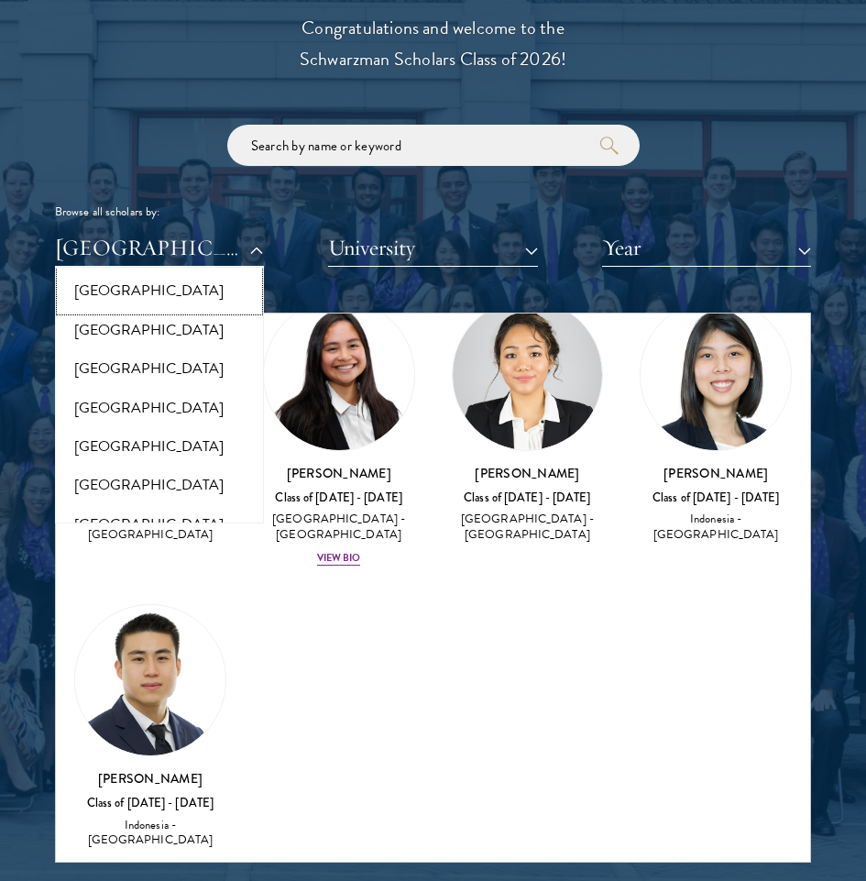
click at [156, 296] on button "[GEOGRAPHIC_DATA]" at bounding box center [159, 290] width 198 height 38
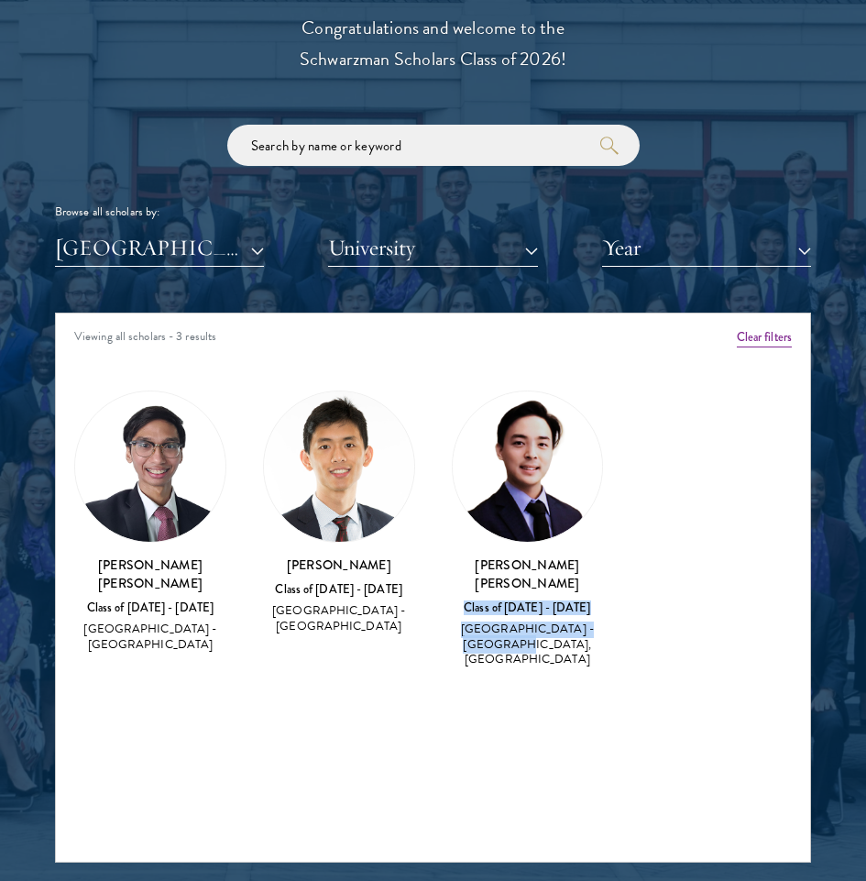
drag, startPoint x: 466, startPoint y: 587, endPoint x: 612, endPoint y: 600, distance: 147.3
click at [612, 600] on div "[PERSON_NAME] [PERSON_NAME] Class of [DATE] - [DATE] [GEOGRAPHIC_DATA] - [GEOGR…" at bounding box center [528, 529] width 189 height 315
click at [591, 623] on div "[GEOGRAPHIC_DATA] - [GEOGRAPHIC_DATA], [GEOGRAPHIC_DATA]" at bounding box center [528, 644] width 152 height 46
drag, startPoint x: 294, startPoint y: 562, endPoint x: 383, endPoint y: 562, distance: 88.9
click at [383, 562] on h3 "[PERSON_NAME]" at bounding box center [339, 564] width 152 height 18
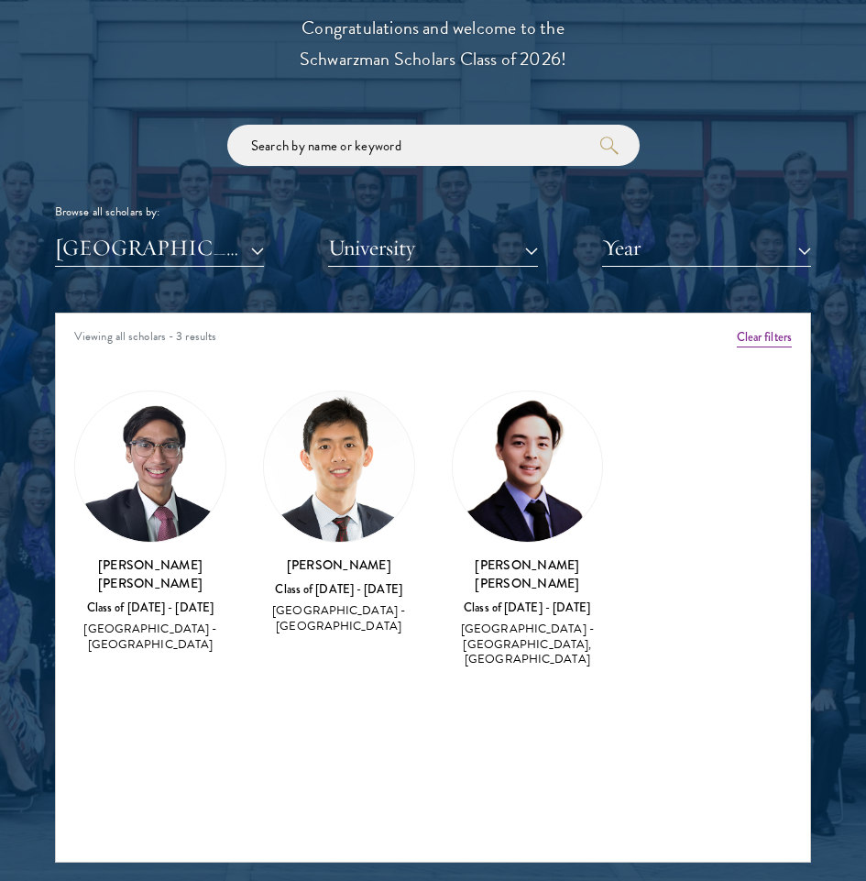
copy h3 "[PERSON_NAME]"
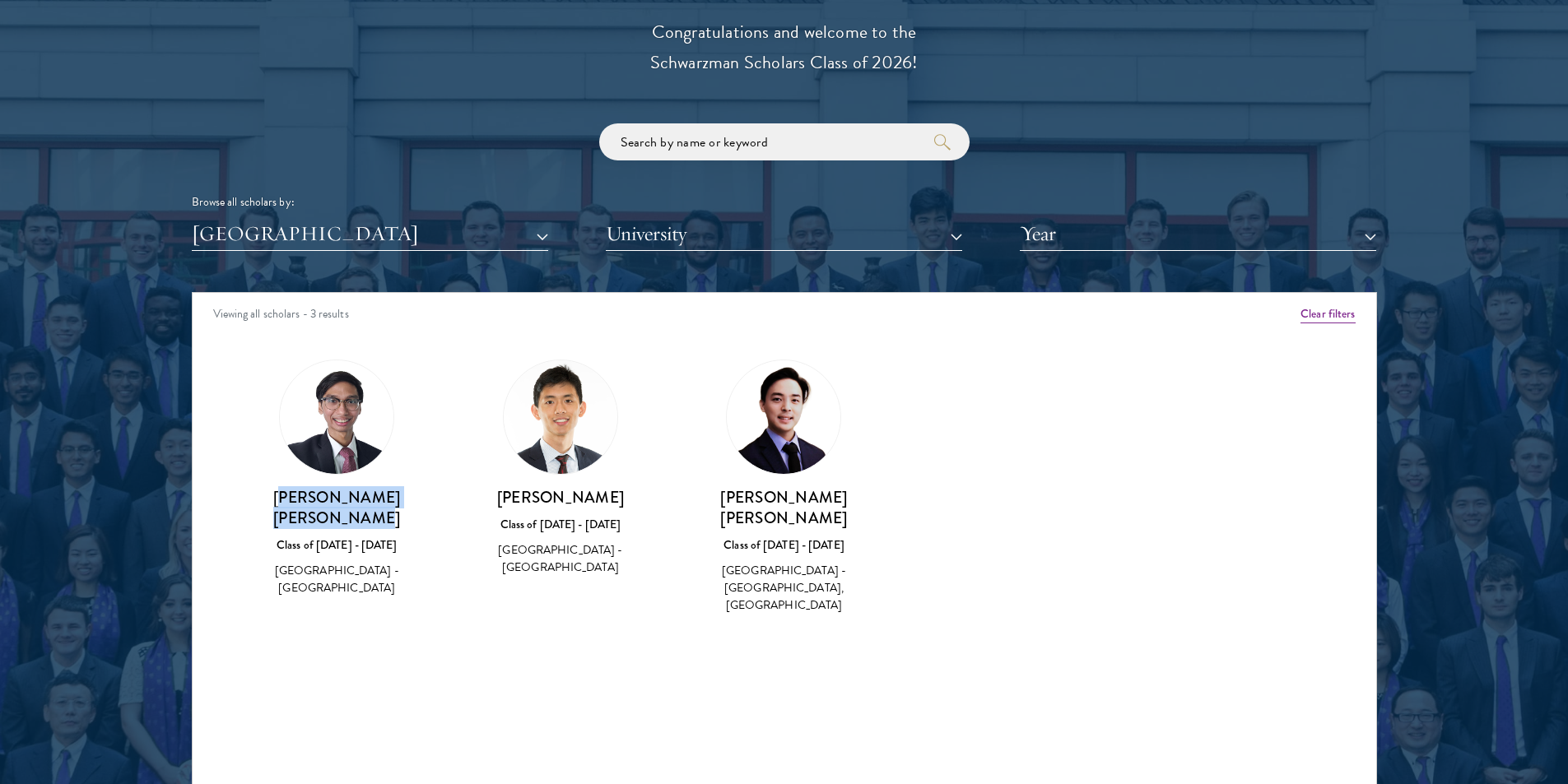
drag, startPoint x: 248, startPoint y: 504, endPoint x: 438, endPoint y: 497, distance: 190.1
click at [438, 497] on div "[PERSON_NAME] [PERSON_NAME] Class of [DATE] - [DATE] [GEOGRAPHIC_DATA] - [GEOGR…" at bounding box center [337, 479] width 224 height 271
click at [286, 501] on h3 "[PERSON_NAME] [PERSON_NAME]" at bounding box center [337, 508] width 191 height 41
drag, startPoint x: 230, startPoint y: 496, endPoint x: 433, endPoint y: 496, distance: 203.0
click at [433, 496] on div "[PERSON_NAME] [PERSON_NAME] Class of [DATE] - [DATE] [GEOGRAPHIC_DATA] - [GEOGR…" at bounding box center [337, 479] width 224 height 271
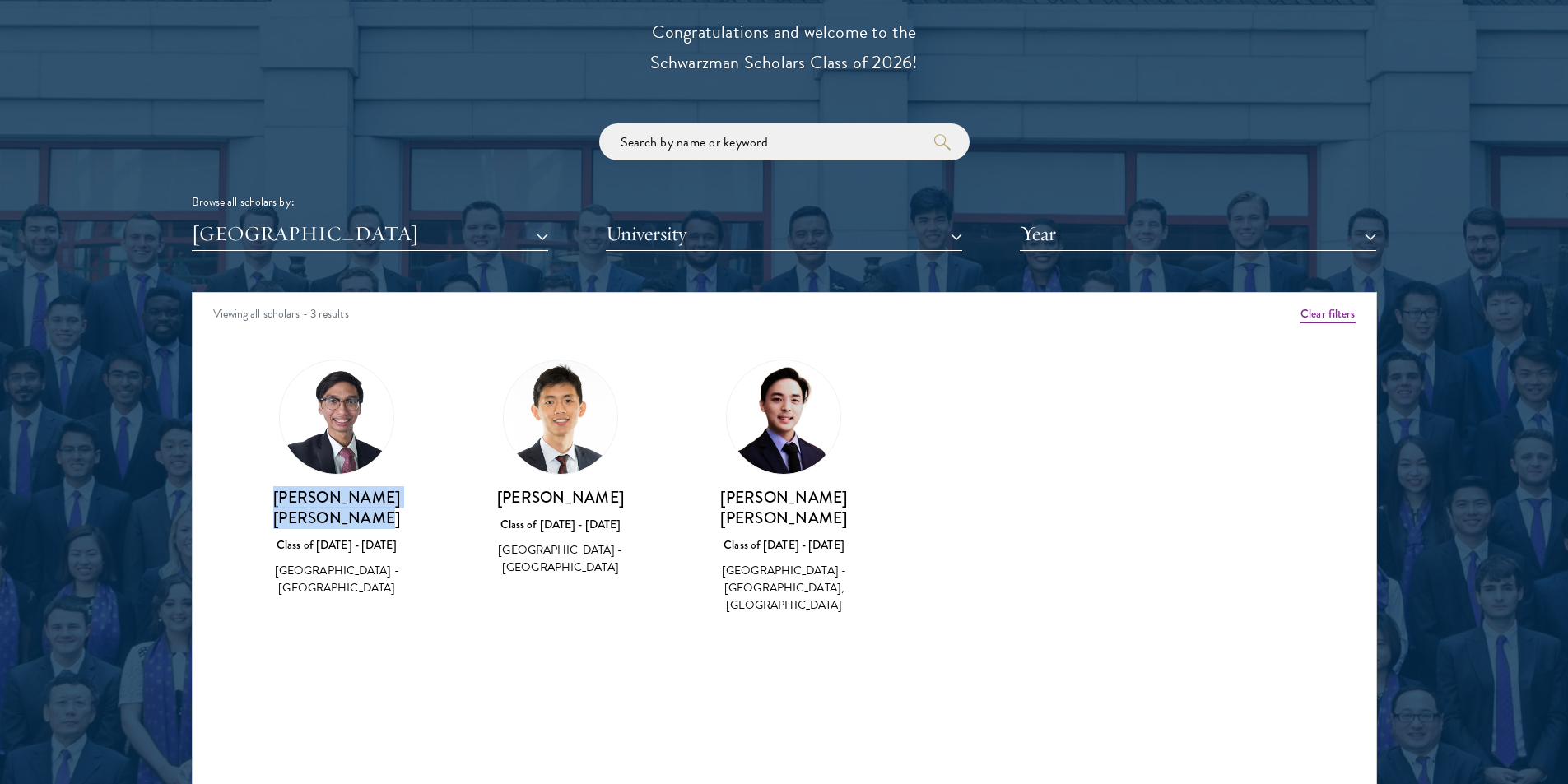
copy h3 "[PERSON_NAME] [PERSON_NAME]"
drag, startPoint x: 741, startPoint y: 498, endPoint x: 830, endPoint y: 502, distance: 89.1
click at [777, 502] on h3 "[PERSON_NAME] [PERSON_NAME]" at bounding box center [784, 508] width 191 height 41
copy h3 "[PERSON_NAME] [PERSON_NAME]"
click at [422, 233] on button "[GEOGRAPHIC_DATA]" at bounding box center [370, 234] width 357 height 34
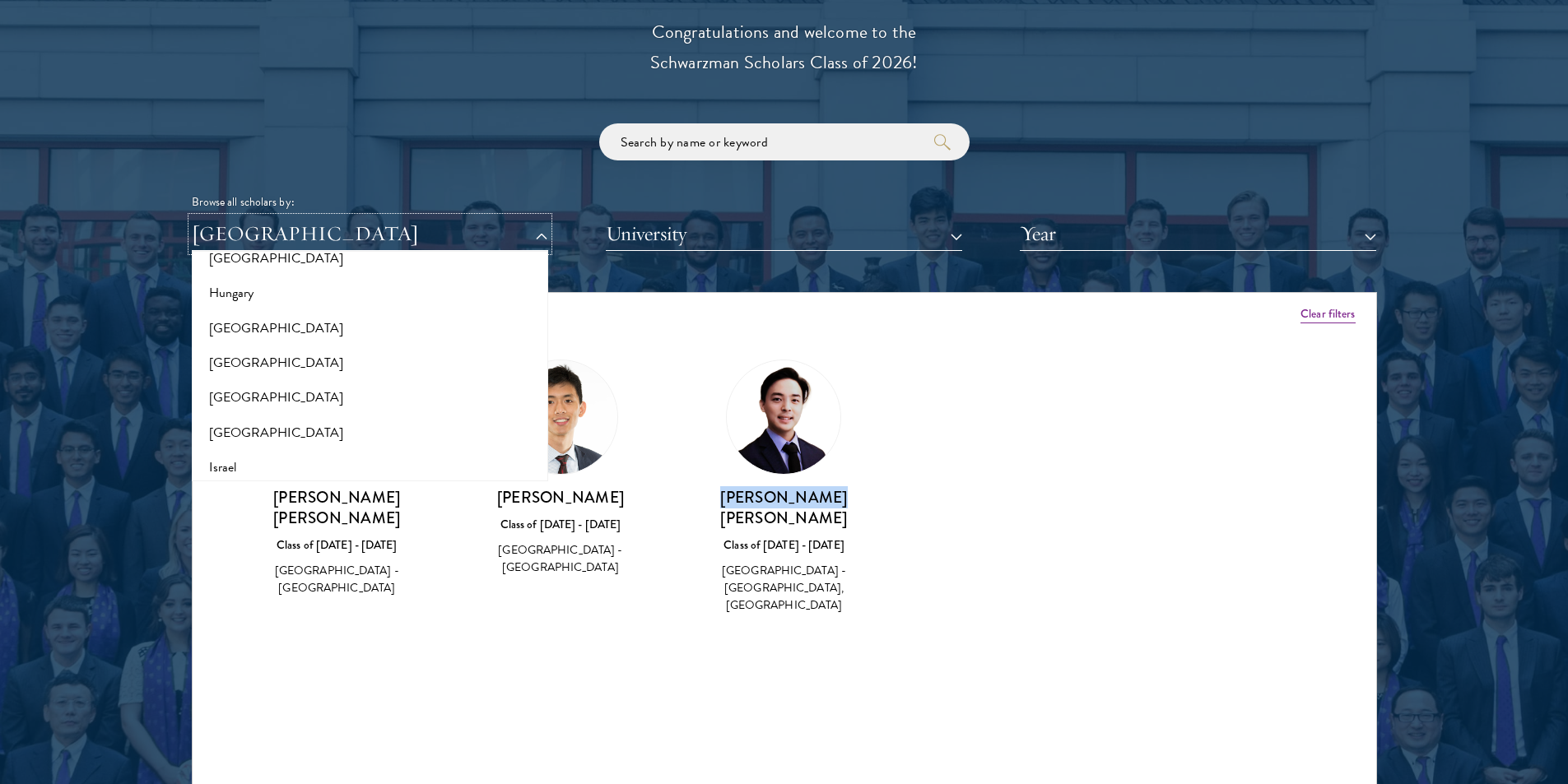
scroll to position [1235, 0]
click at [273, 379] on button "[GEOGRAPHIC_DATA]" at bounding box center [370, 373] width 347 height 34
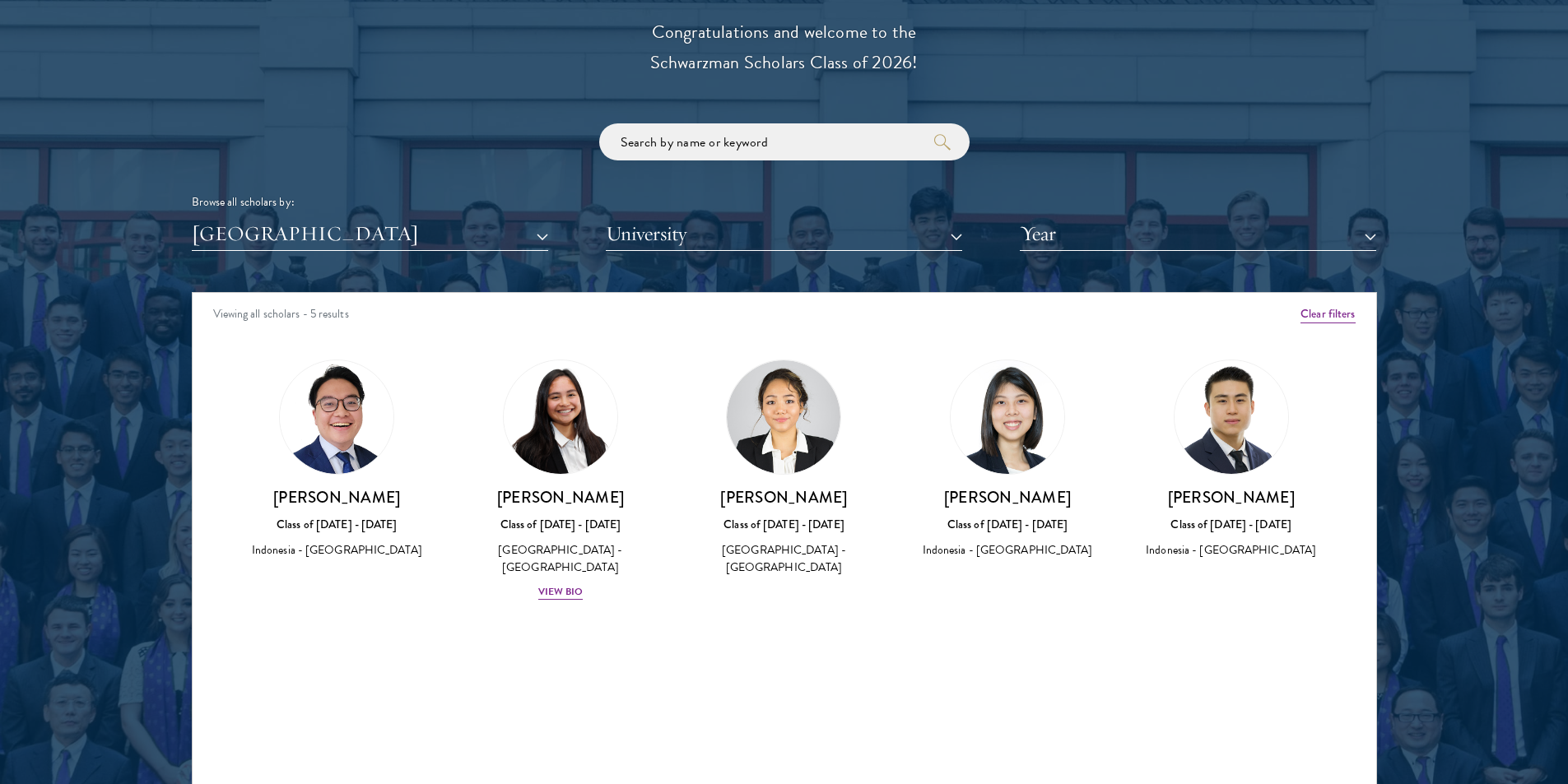
drag, startPoint x: 942, startPoint y: 497, endPoint x: 1072, endPoint y: 485, distance: 130.6
click at [777, 485] on div "[PERSON_NAME] Class of [DATE] - [DATE] Indonesia - [GEOGRAPHIC_DATA]" at bounding box center [1008, 461] width 191 height 201
copy h3 "[PERSON_NAME]"
click at [461, 243] on button "[GEOGRAPHIC_DATA]" at bounding box center [370, 234] width 357 height 34
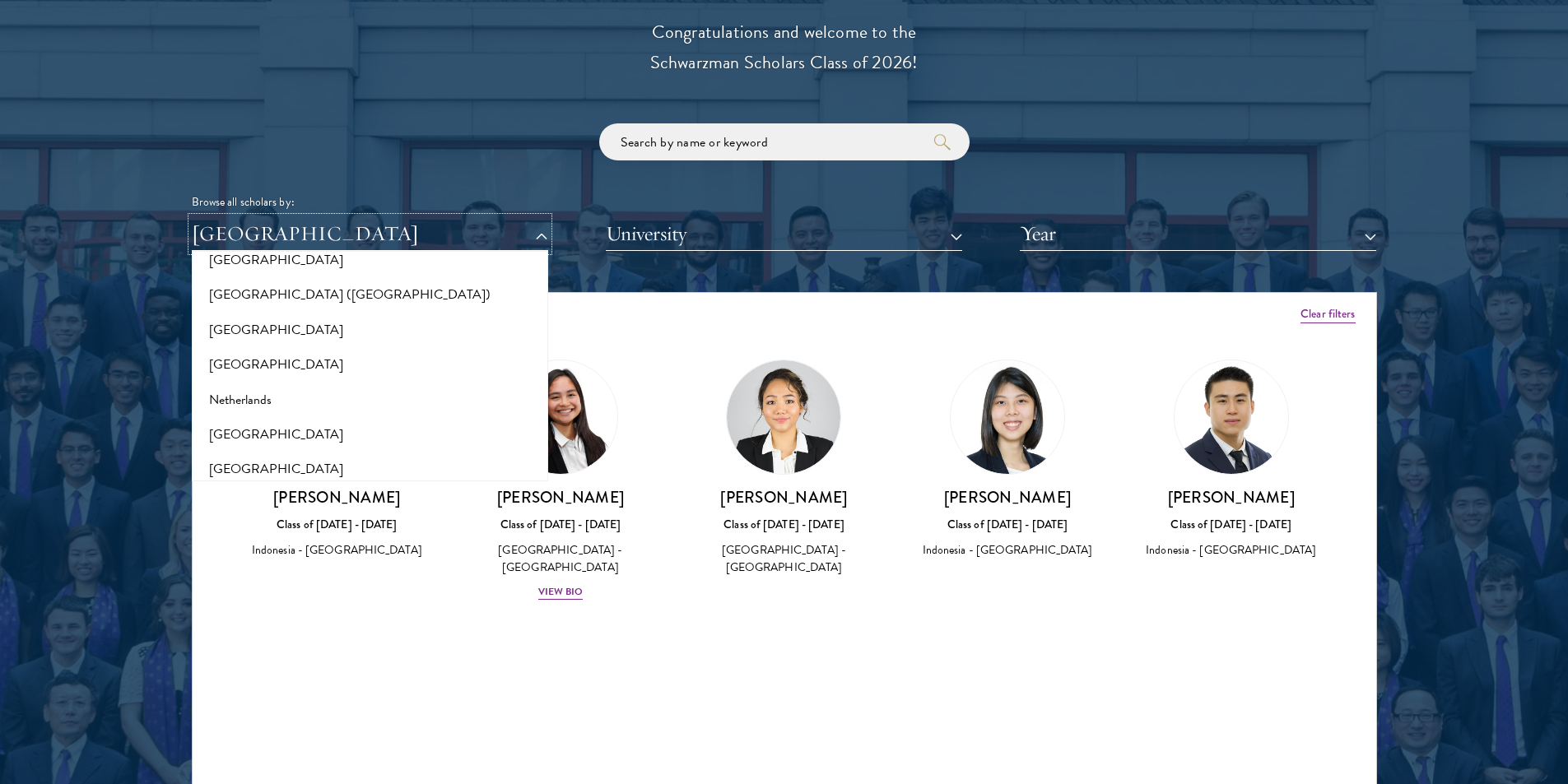
scroll to position [2140, 0]
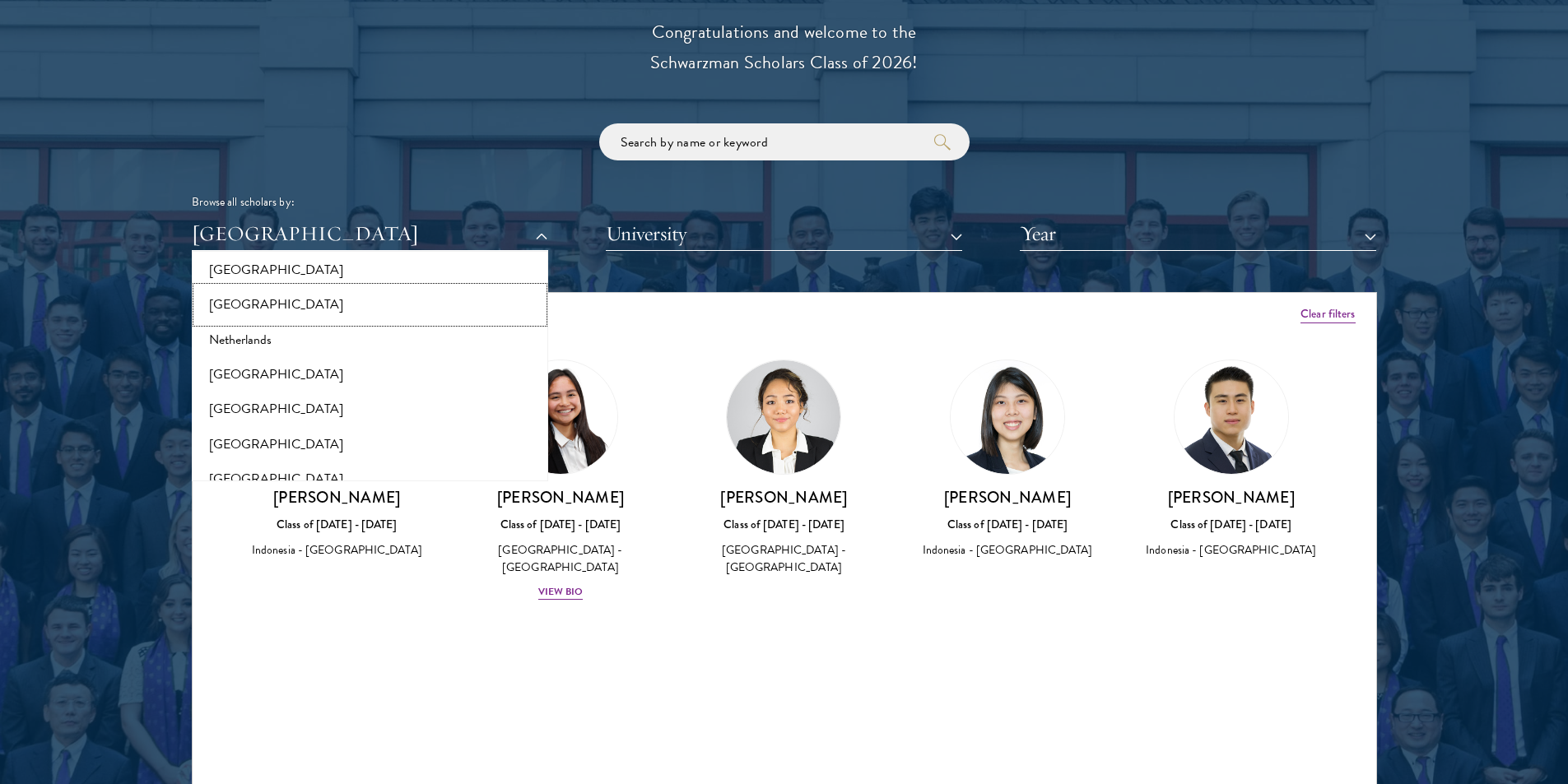
click at [253, 313] on button "[GEOGRAPHIC_DATA]" at bounding box center [370, 304] width 347 height 34
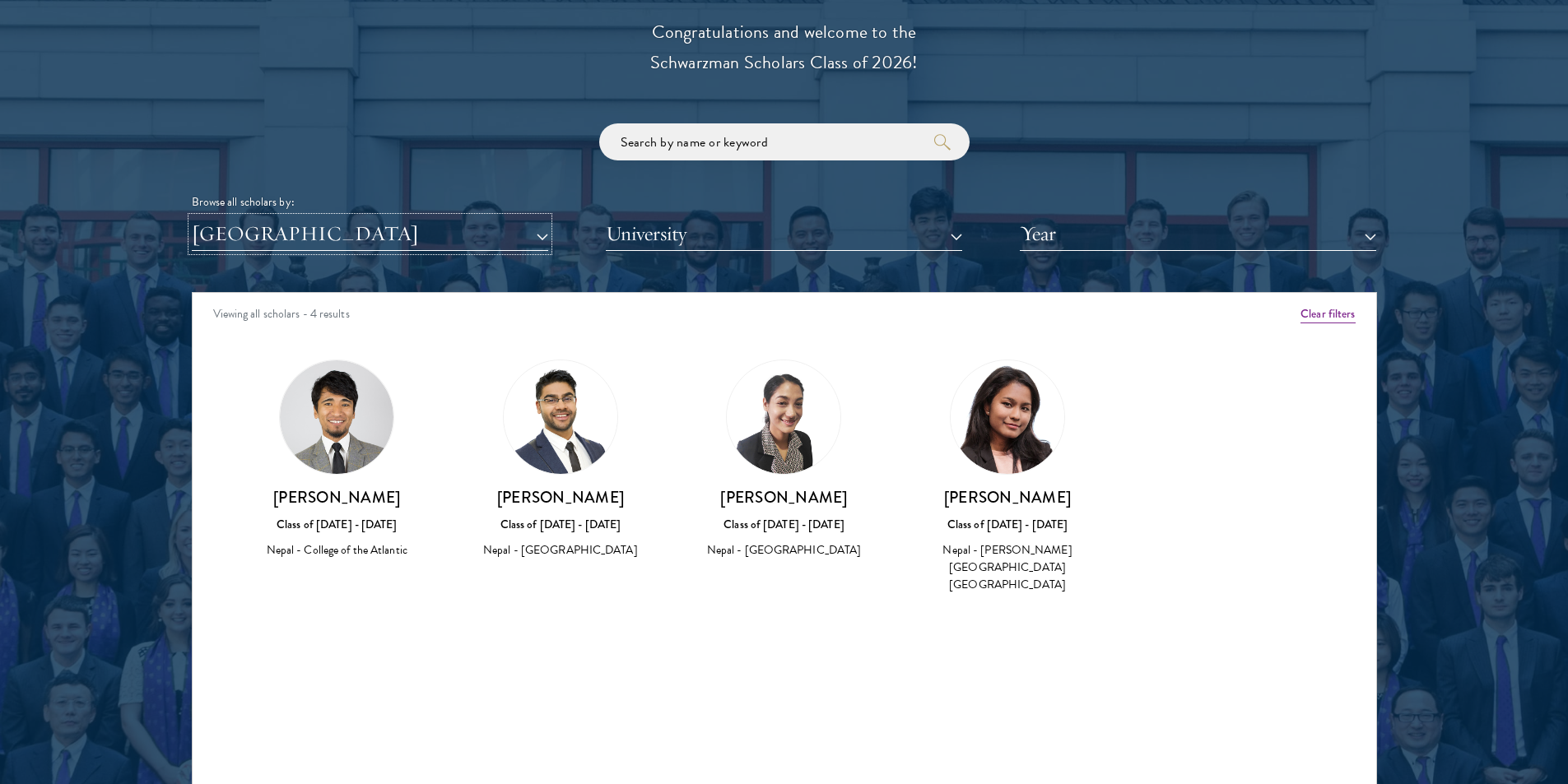
click at [316, 242] on button "[GEOGRAPHIC_DATA]" at bounding box center [370, 234] width 357 height 34
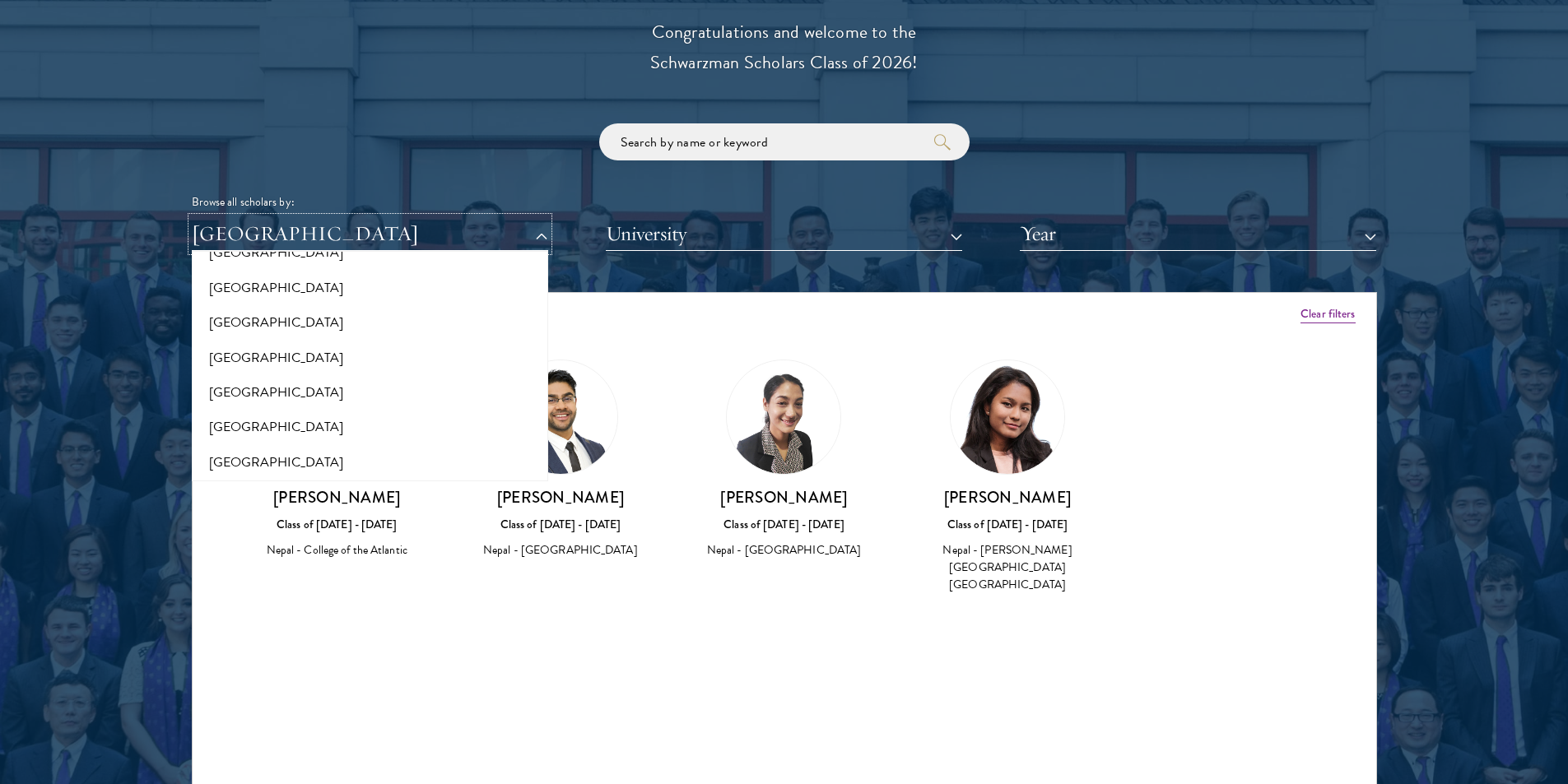
scroll to position [3451, 0]
click at [233, 380] on button "[GEOGRAPHIC_DATA]" at bounding box center [370, 389] width 347 height 34
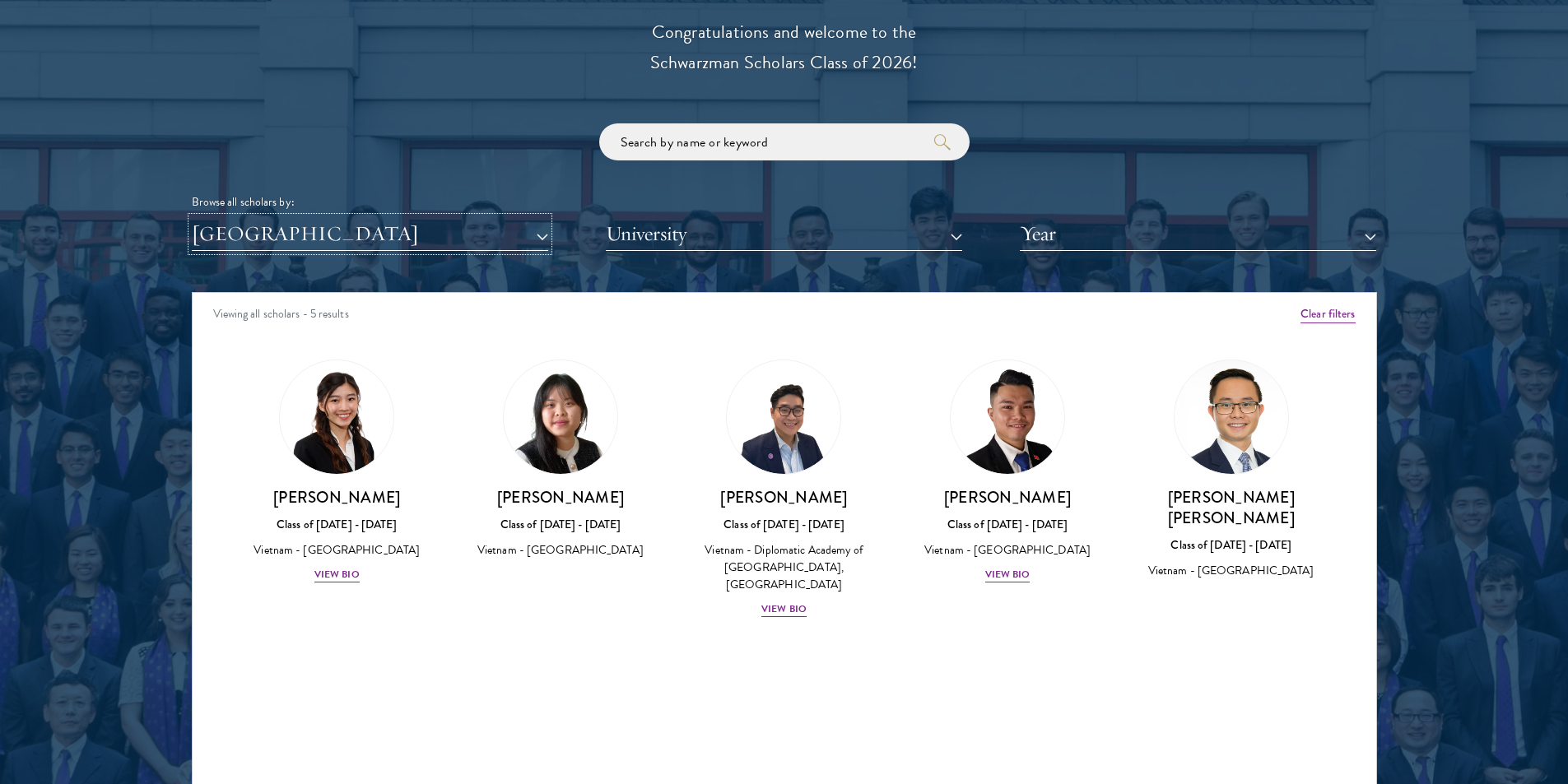
click at [348, 235] on button "[GEOGRAPHIC_DATA]" at bounding box center [370, 234] width 357 height 34
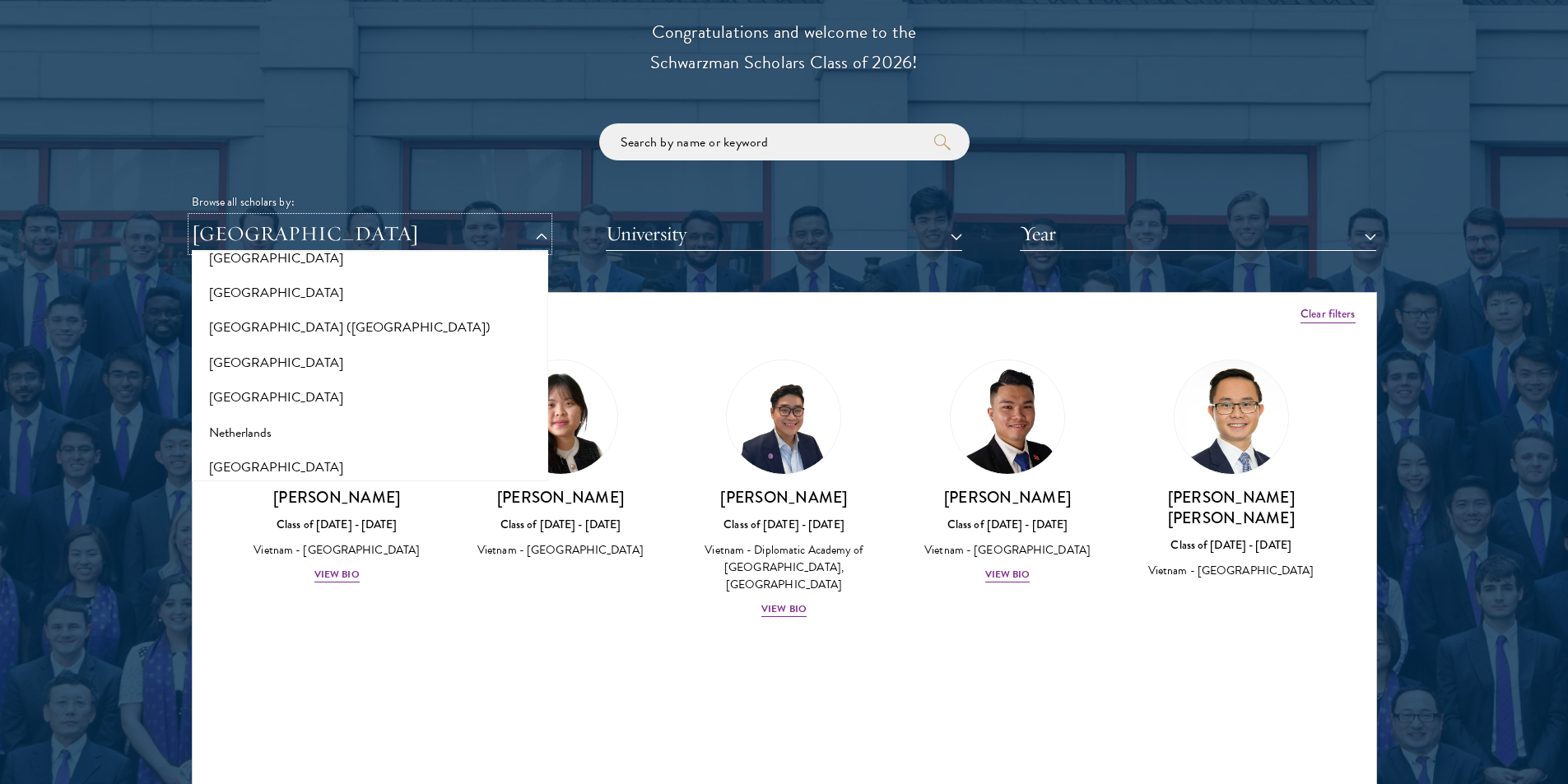
scroll to position [2052, 0]
click at [777, 577] on div "View Bio" at bounding box center [1008, 575] width 45 height 15
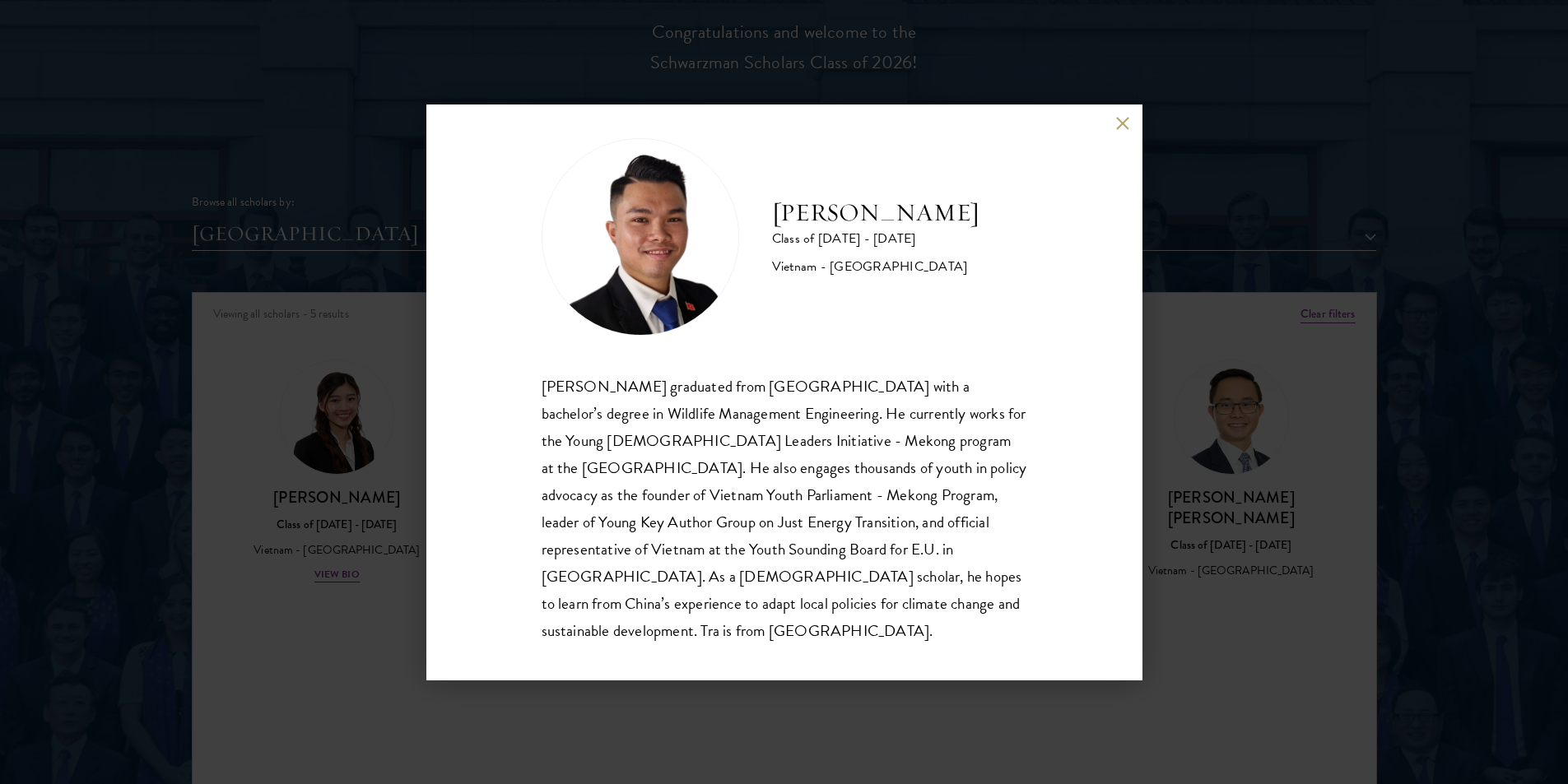
scroll to position [29, 0]
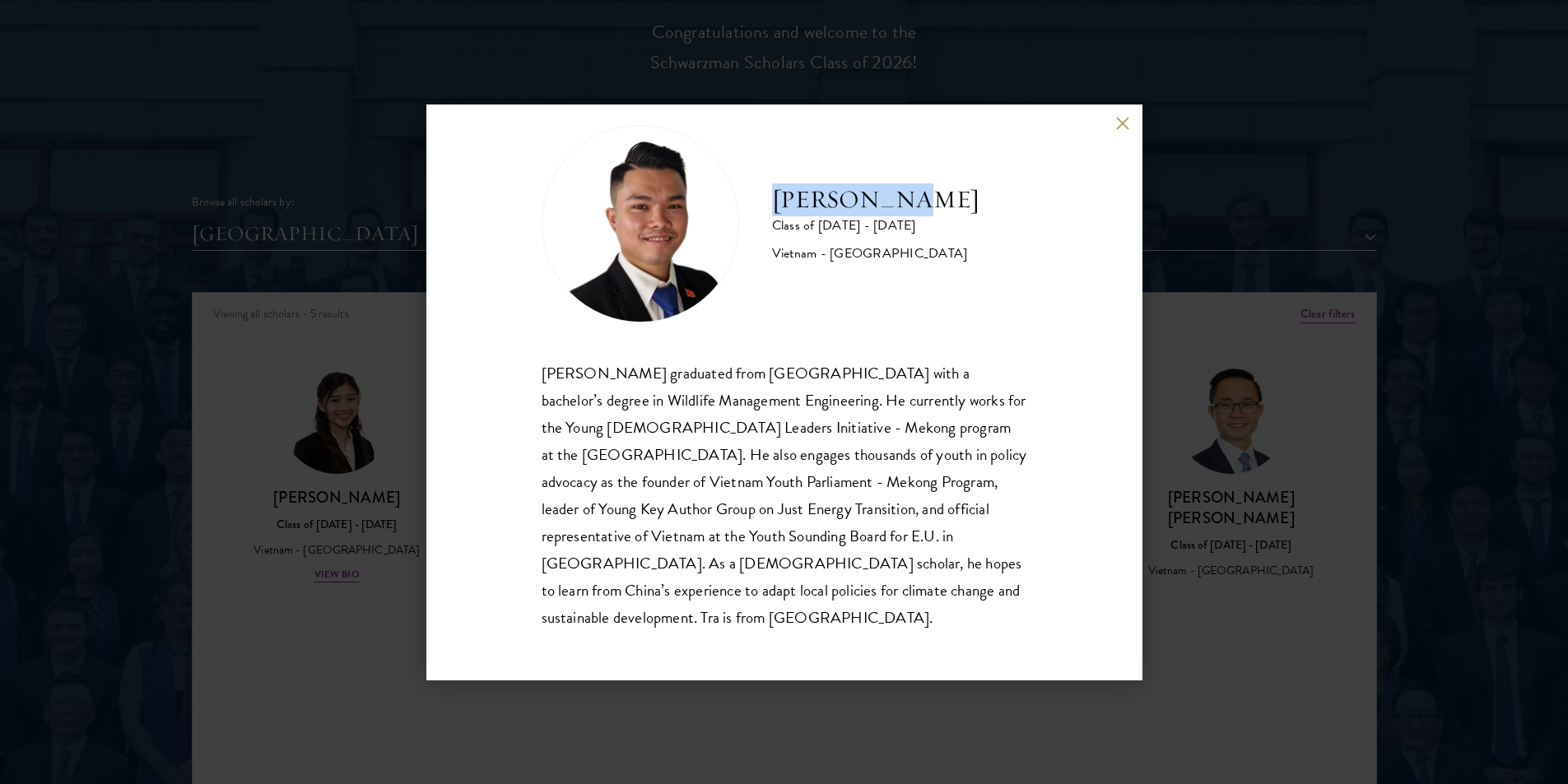
drag, startPoint x: 773, startPoint y: 197, endPoint x: 904, endPoint y: 200, distance: 131.0
click at [777, 200] on h2 "[PERSON_NAME]" at bounding box center [876, 199] width 207 height 33
copy h2 "[PERSON_NAME]"
drag, startPoint x: 778, startPoint y: 254, endPoint x: 951, endPoint y: 255, distance: 173.0
click at [777, 255] on div "Vietnam - [GEOGRAPHIC_DATA]" at bounding box center [876, 253] width 207 height 20
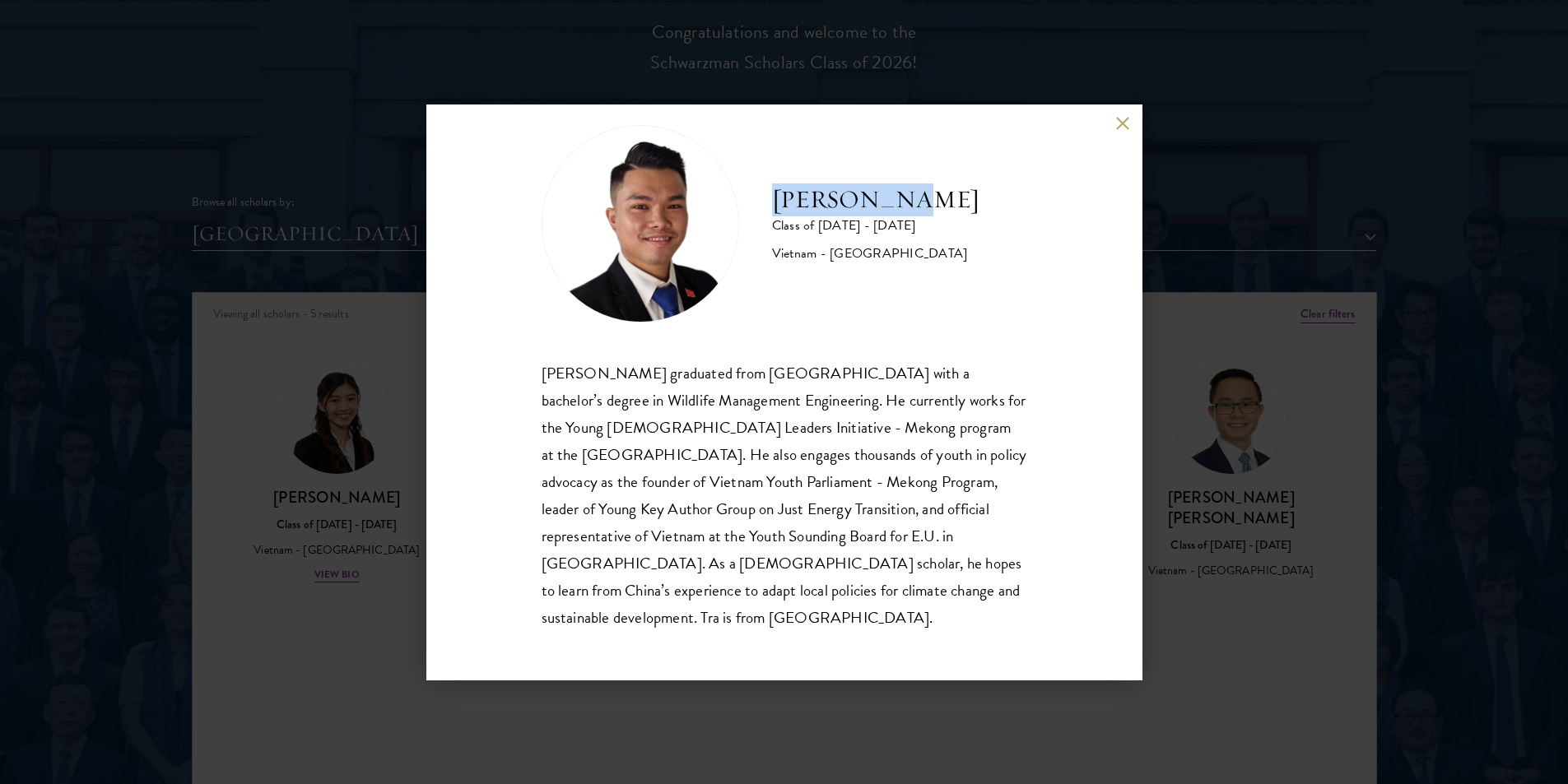
click at [777, 260] on div "[PERSON_NAME] Class of [DATE] - [DATE] [GEOGRAPHIC_DATA] - [GEOGRAPHIC_DATA]" at bounding box center [784, 224] width 486 height 198
drag, startPoint x: 768, startPoint y: 254, endPoint x: 996, endPoint y: 251, distance: 228.0
click at [777, 251] on div "[PERSON_NAME] Class of [DATE] - [DATE] [GEOGRAPHIC_DATA] - [GEOGRAPHIC_DATA]" at bounding box center [784, 224] width 486 height 198
copy div "Vietnam - [GEOGRAPHIC_DATA]"
click at [355, 476] on div "[PERSON_NAME] Class of [DATE] - [DATE] [GEOGRAPHIC_DATA] - [GEOGRAPHIC_DATA] [P…" at bounding box center [784, 392] width 1568 height 784
